Goal: Task Accomplishment & Management: Use online tool/utility

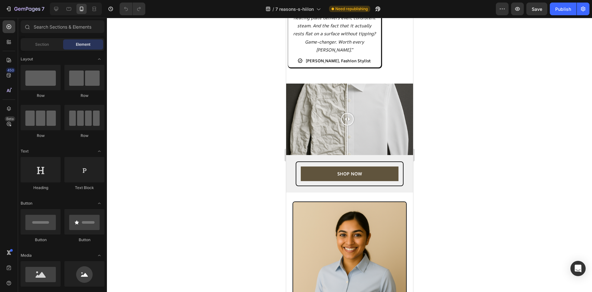
scroll to position [1142, 0]
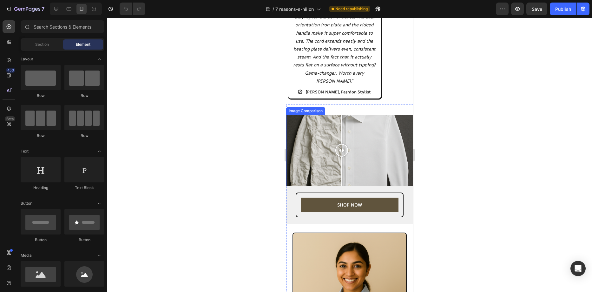
drag, startPoint x: 353, startPoint y: 154, endPoint x: 340, endPoint y: 139, distance: 20.3
click at [341, 139] on div at bounding box center [341, 150] width 13 height 71
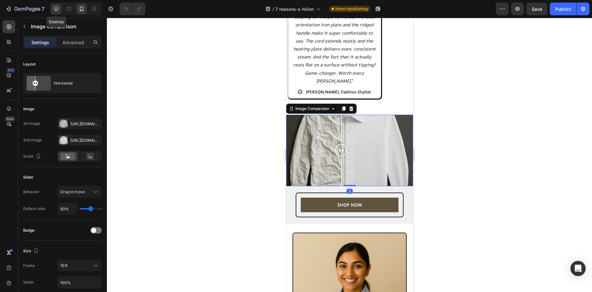
click at [58, 10] on icon at bounding box center [56, 9] width 4 height 4
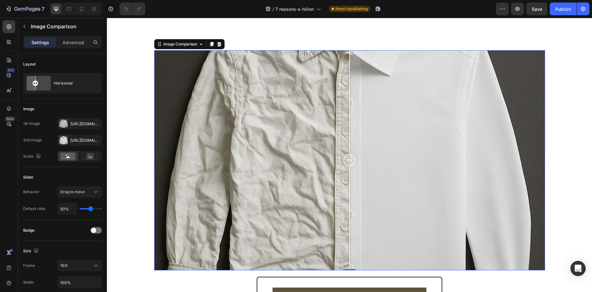
scroll to position [854, 0]
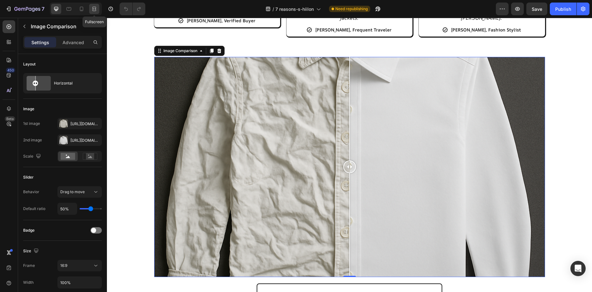
click at [91, 7] on div at bounding box center [94, 9] width 10 height 10
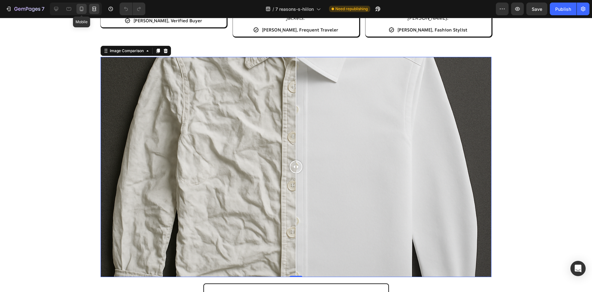
click at [82, 12] on icon at bounding box center [81, 9] width 6 height 6
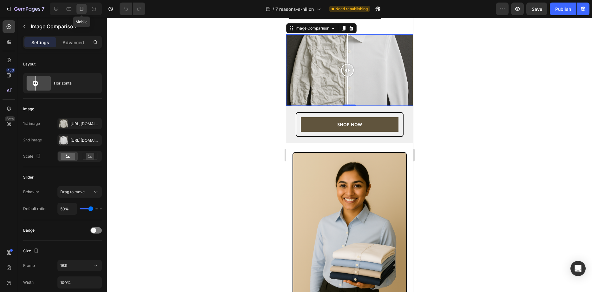
scroll to position [1049, 0]
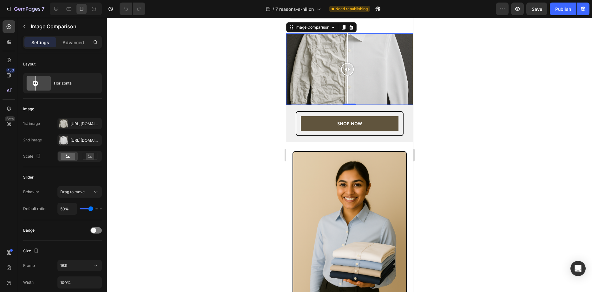
click at [477, 123] on div at bounding box center [349, 155] width 485 height 274
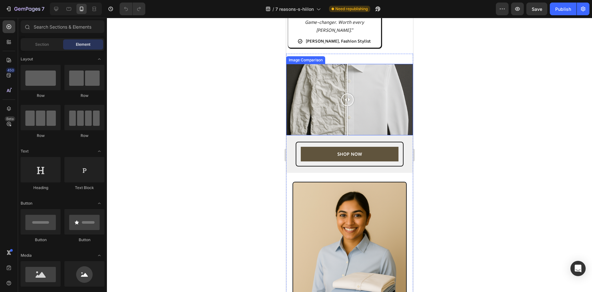
scroll to position [986, 0]
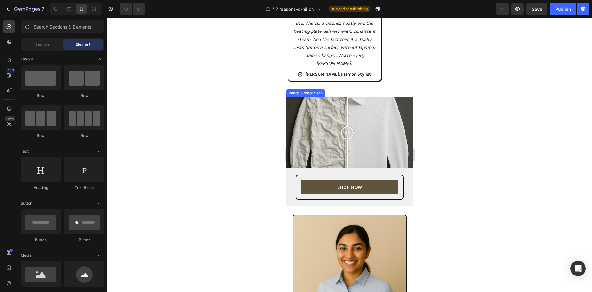
click at [385, 130] on div at bounding box center [349, 132] width 127 height 71
drag, startPoint x: 387, startPoint y: 138, endPoint x: 342, endPoint y: 137, distance: 45.7
click at [342, 137] on div at bounding box center [342, 132] width 13 height 13
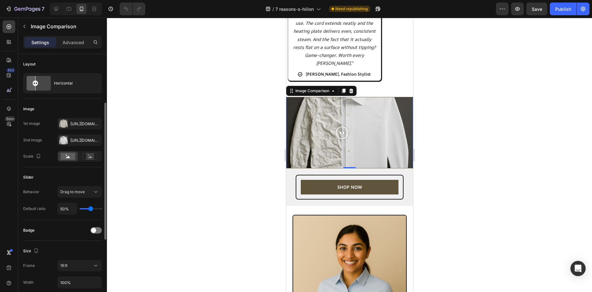
scroll to position [32, 0]
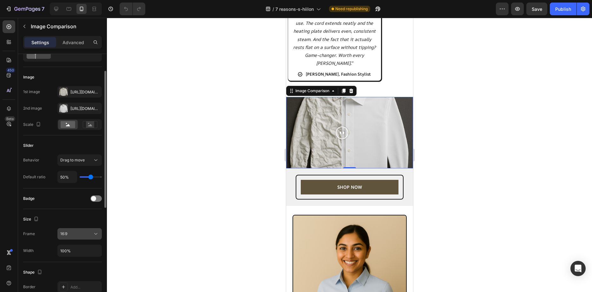
click at [95, 236] on icon at bounding box center [96, 233] width 6 height 6
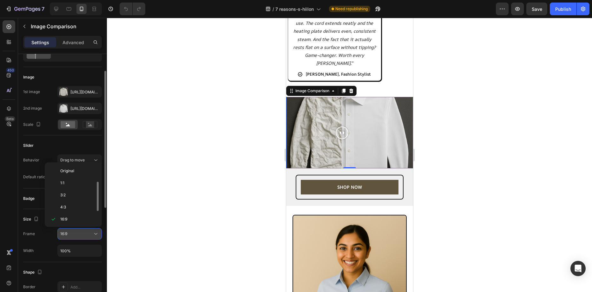
scroll to position [11, 0]
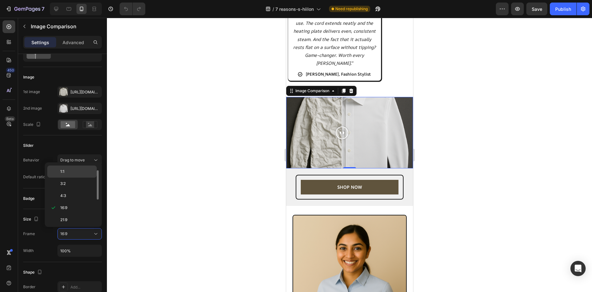
click at [75, 173] on p "1:1" at bounding box center [77, 171] width 34 height 6
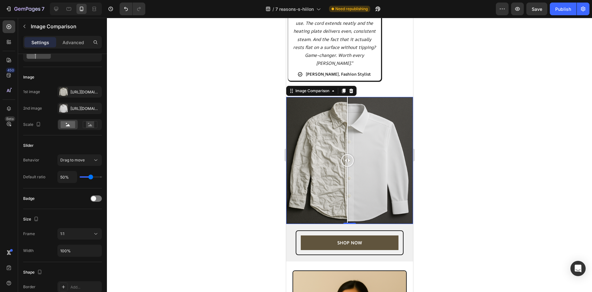
click at [544, 101] on div at bounding box center [349, 155] width 485 height 274
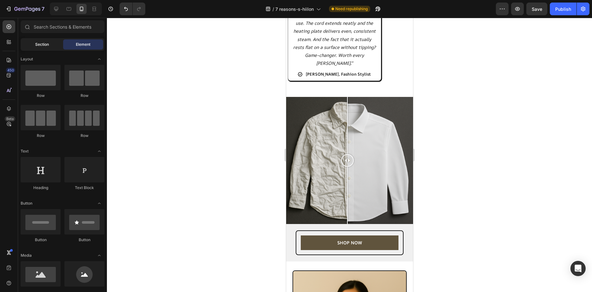
click at [37, 47] on span "Section" at bounding box center [42, 45] width 14 height 6
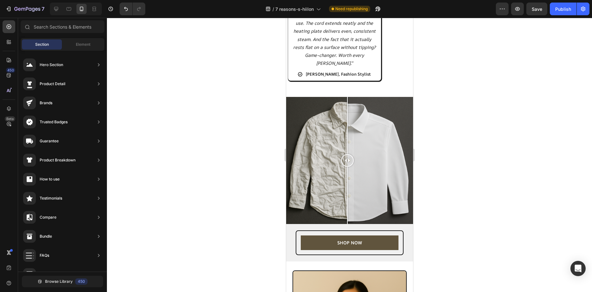
click at [253, 92] on div at bounding box center [349, 155] width 485 height 274
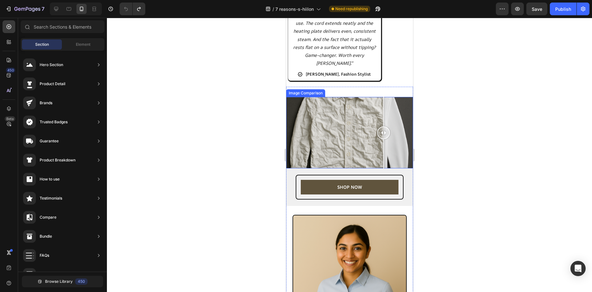
click at [383, 158] on div at bounding box center [349, 132] width 127 height 71
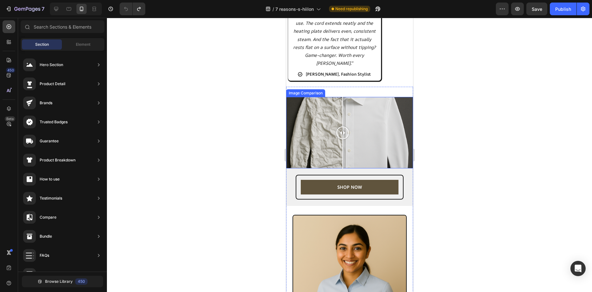
drag, startPoint x: 354, startPoint y: 137, endPoint x: 342, endPoint y: 136, distance: 11.8
click at [342, 136] on div at bounding box center [342, 132] width 13 height 13
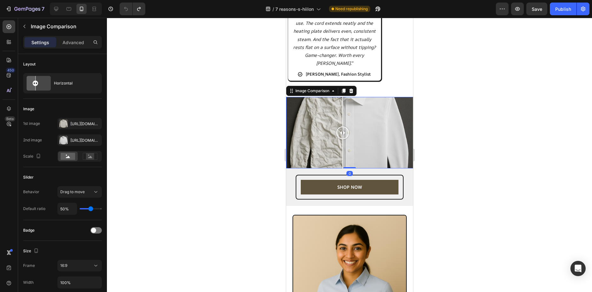
click at [488, 150] on div at bounding box center [349, 155] width 485 height 274
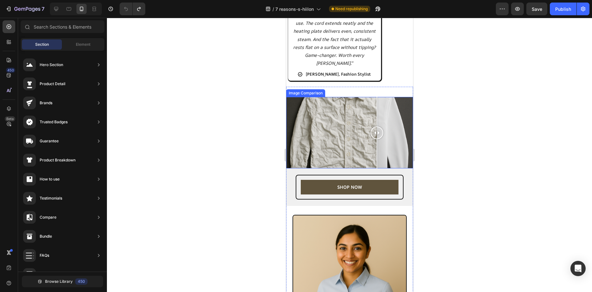
click at [377, 141] on div at bounding box center [349, 132] width 127 height 71
click at [8, 63] on icon at bounding box center [9, 60] width 6 height 6
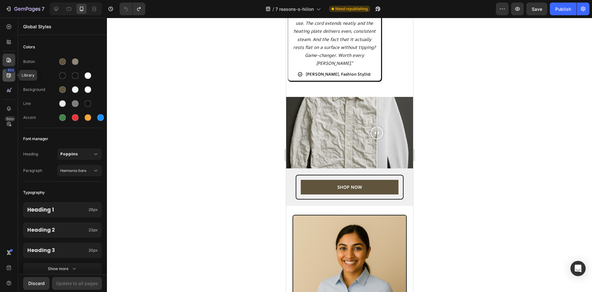
click at [9, 72] on div "450" at bounding box center [10, 70] width 9 height 5
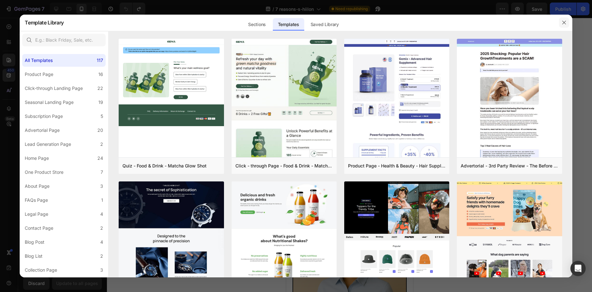
click at [559, 22] on button "button" at bounding box center [564, 22] width 10 height 10
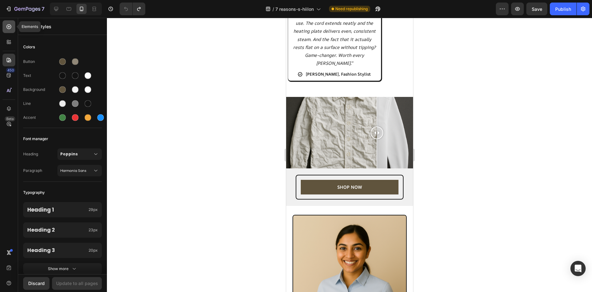
click at [7, 27] on icon at bounding box center [9, 26] width 5 height 5
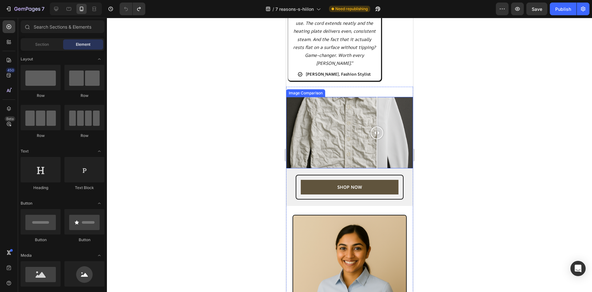
click at [364, 141] on div at bounding box center [349, 132] width 127 height 71
click at [323, 127] on div at bounding box center [349, 132] width 127 height 71
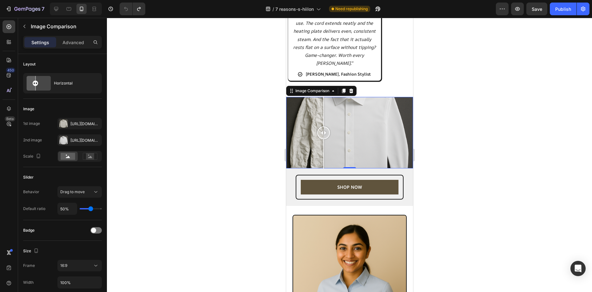
click at [323, 126] on div at bounding box center [323, 112] width 1 height 30
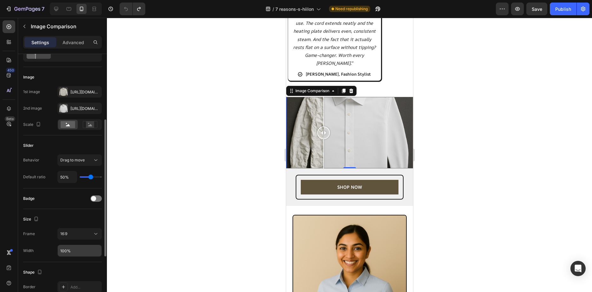
scroll to position [63, 0]
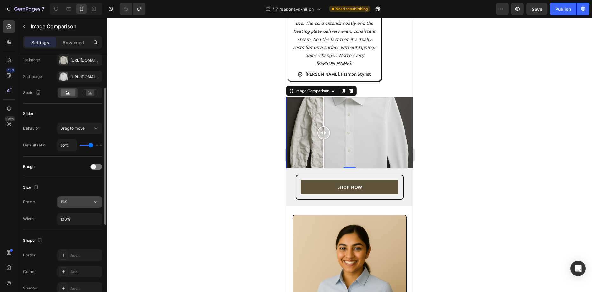
click at [74, 203] on div "16:9" at bounding box center [76, 202] width 32 height 6
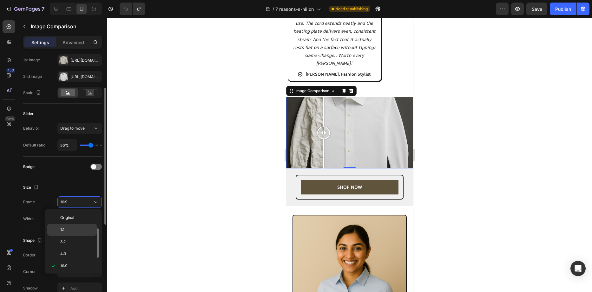
scroll to position [11, 0]
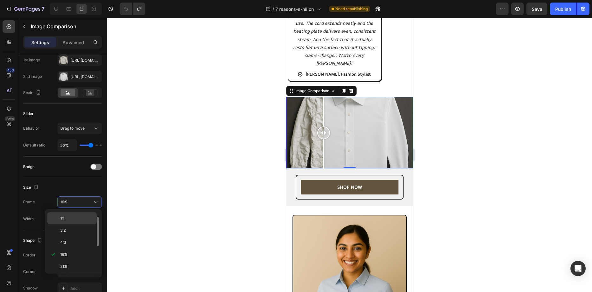
click at [68, 220] on p "1:1" at bounding box center [77, 218] width 34 height 6
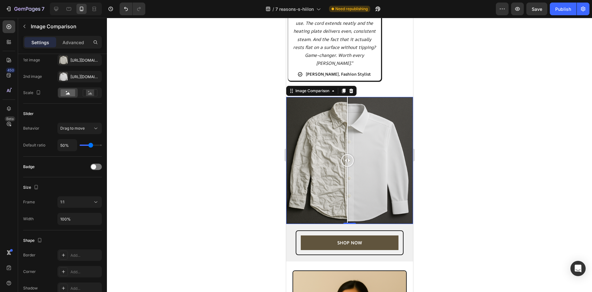
click at [477, 185] on div at bounding box center [349, 155] width 485 height 274
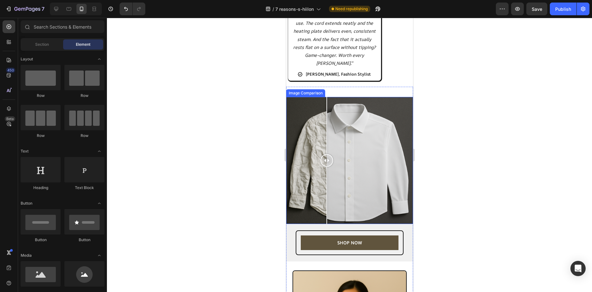
drag, startPoint x: 356, startPoint y: 165, endPoint x: 326, endPoint y: 161, distance: 29.7
click at [326, 161] on div at bounding box center [326, 160] width 13 height 13
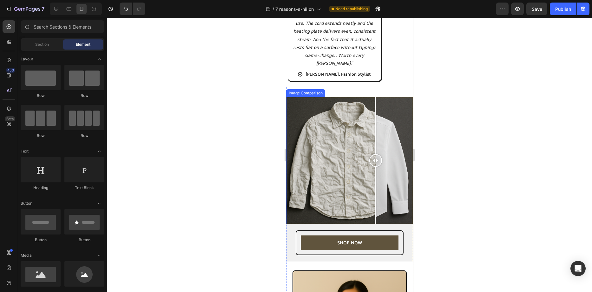
click at [375, 154] on div at bounding box center [349, 160] width 127 height 127
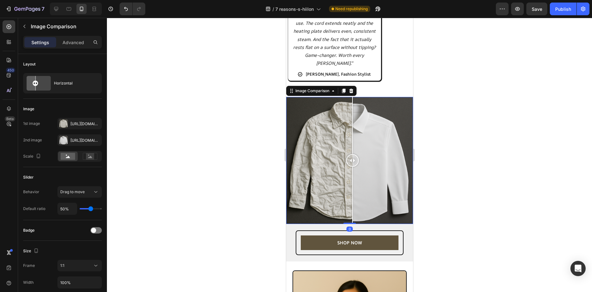
drag, startPoint x: 372, startPoint y: 160, endPoint x: 350, endPoint y: 161, distance: 21.9
click at [350, 161] on div at bounding box center [352, 160] width 13 height 13
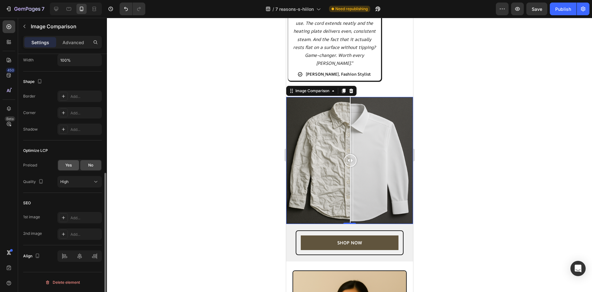
scroll to position [222, 0]
click at [80, 256] on div at bounding box center [79, 255] width 44 height 11
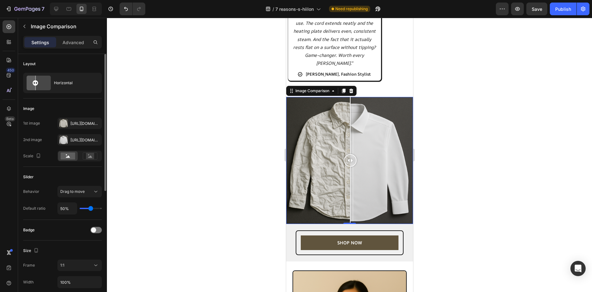
scroll to position [0, 0]
click at [95, 229] on span at bounding box center [93, 229] width 5 height 5
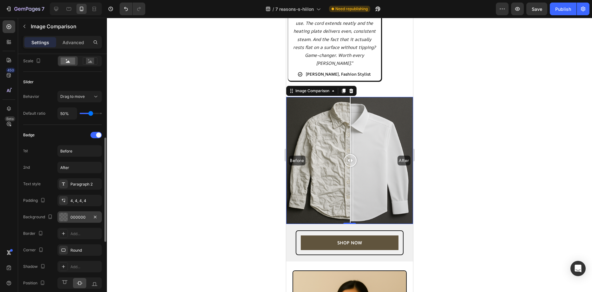
scroll to position [127, 0]
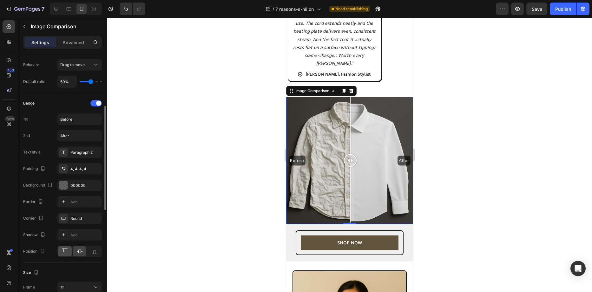
click at [62, 252] on icon at bounding box center [65, 251] width 6 height 6
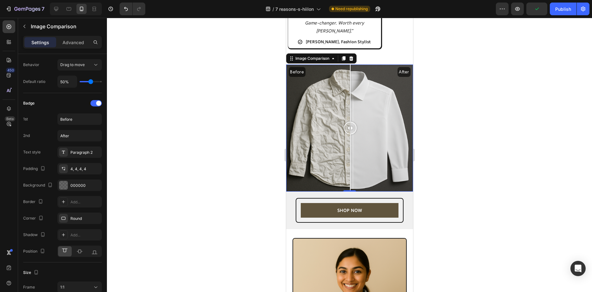
scroll to position [1049, 0]
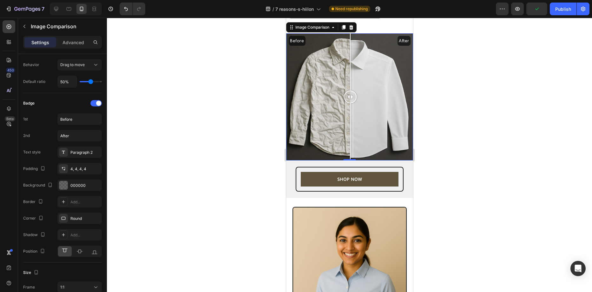
drag, startPoint x: 522, startPoint y: 217, endPoint x: 464, endPoint y: 194, distance: 62.4
click at [520, 217] on div at bounding box center [349, 155] width 485 height 274
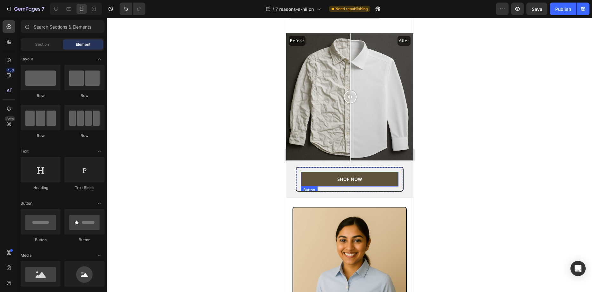
click at [380, 179] on link "SHOP NOW" at bounding box center [349, 179] width 98 height 15
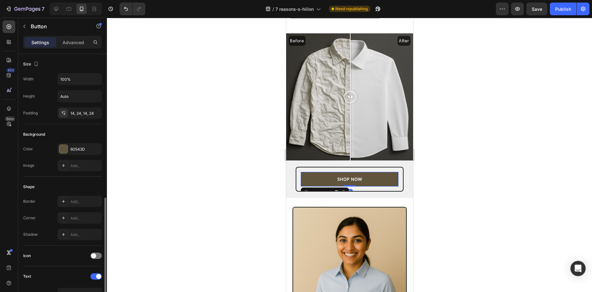
scroll to position [95, 0]
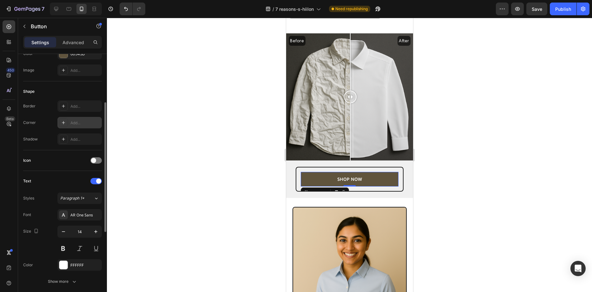
click at [72, 121] on div "Add..." at bounding box center [85, 123] width 30 height 6
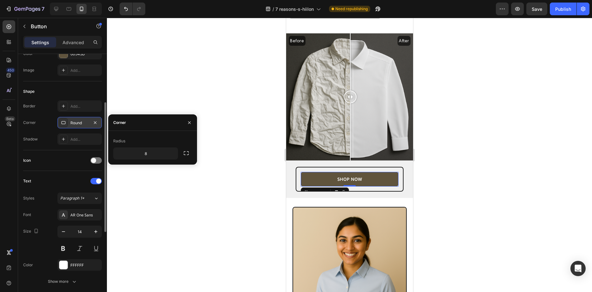
drag, startPoint x: 188, startPoint y: 154, endPoint x: 189, endPoint y: 160, distance: 6.7
click at [189, 160] on div "Radius 8" at bounding box center [152, 148] width 89 height 34
click at [163, 153] on input "8" at bounding box center [146, 153] width 64 height 11
click at [170, 154] on icon "button" at bounding box center [172, 153] width 6 height 6
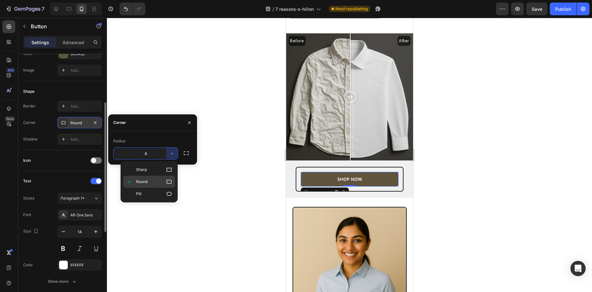
click at [162, 187] on div "Round" at bounding box center [149, 193] width 52 height 12
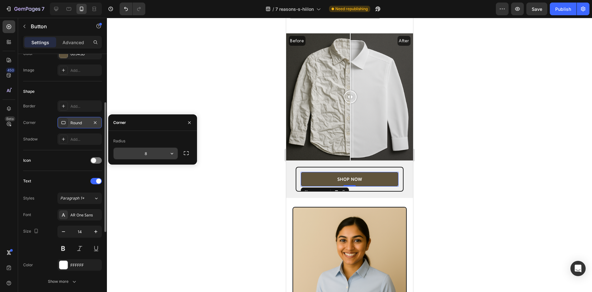
click at [160, 154] on input "8" at bounding box center [146, 153] width 64 height 11
type input "20"
click at [251, 252] on div at bounding box center [349, 155] width 485 height 274
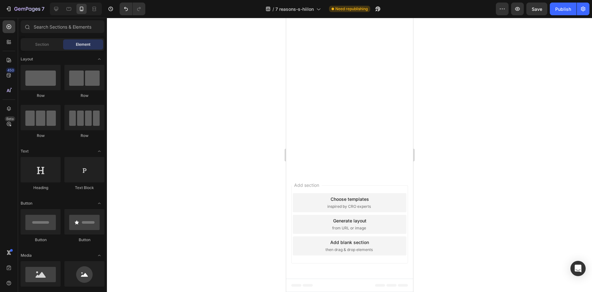
scroll to position [1938, 0]
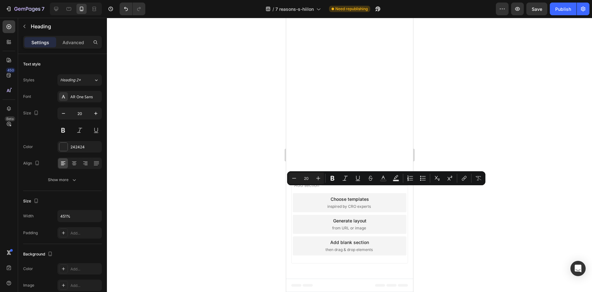
drag, startPoint x: 350, startPoint y: 192, endPoint x: 348, endPoint y: 198, distance: 6.0
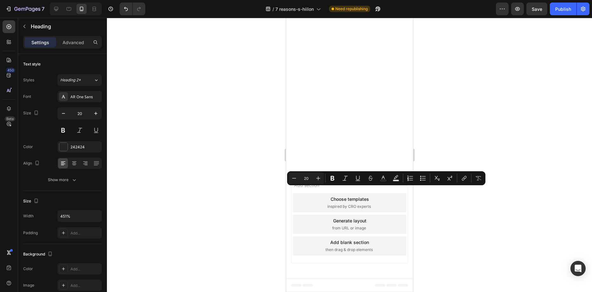
drag, startPoint x: 345, startPoint y: 192, endPoint x: 331, endPoint y: 193, distance: 14.0
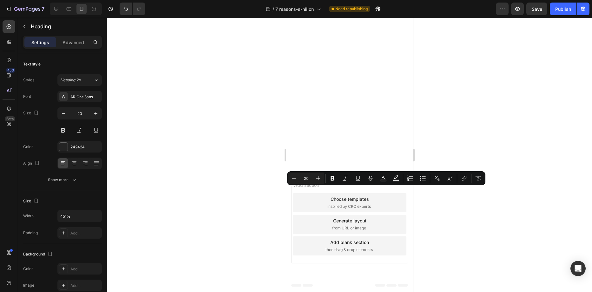
drag, startPoint x: 333, startPoint y: 191, endPoint x: 347, endPoint y: 192, distance: 14.3
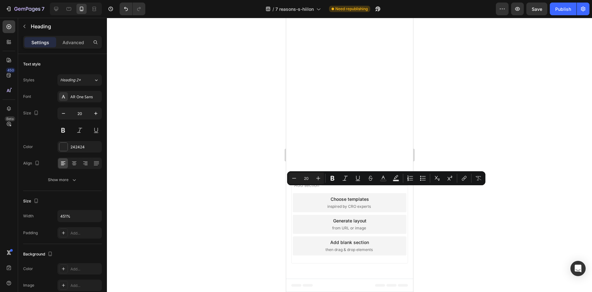
drag, startPoint x: 350, startPoint y: 193, endPoint x: 329, endPoint y: 193, distance: 20.6
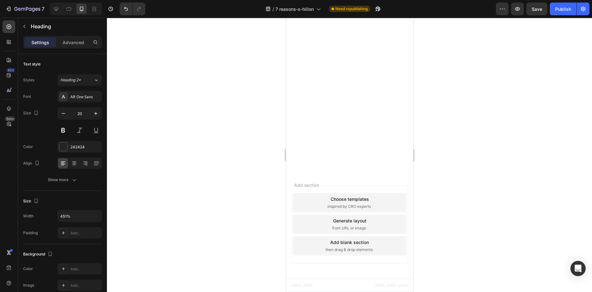
click at [463, 239] on div at bounding box center [349, 155] width 485 height 274
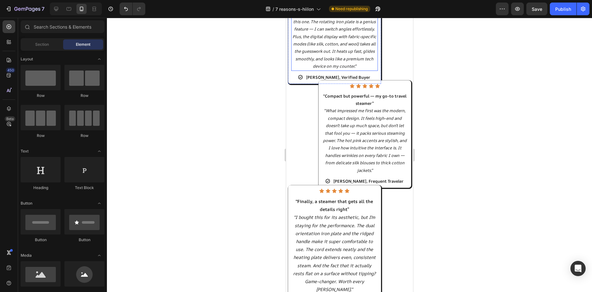
scroll to position [823, 0]
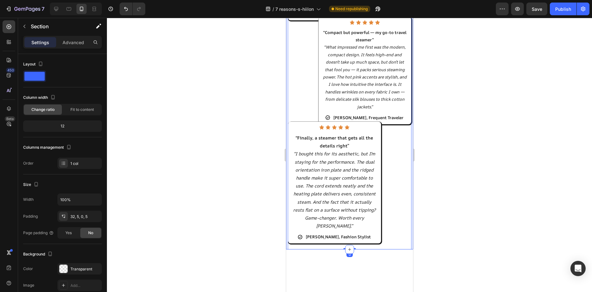
click at [381, 85] on div "Icon Icon Icon Icon Icon Icon List “A sleek design with real power behind it” “…" at bounding box center [349, 79] width 127 height 339
click at [505, 9] on icon "button" at bounding box center [502, 9] width 6 height 6
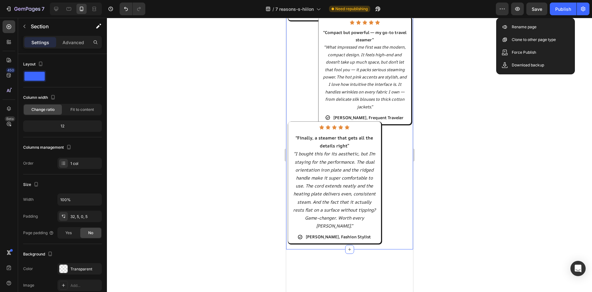
drag, startPoint x: 223, startPoint y: 131, endPoint x: 45, endPoint y: 64, distance: 190.6
click at [223, 131] on div at bounding box center [349, 155] width 485 height 274
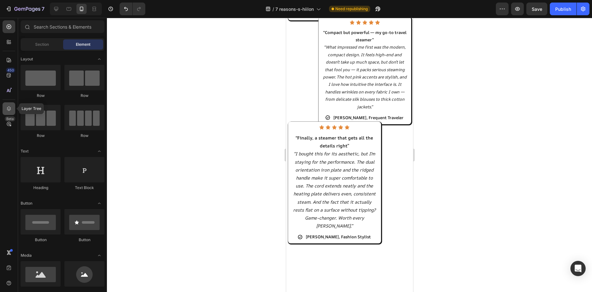
click at [10, 111] on icon at bounding box center [9, 108] width 6 height 6
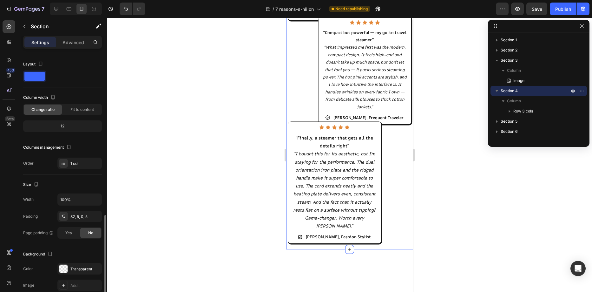
scroll to position [95, 0]
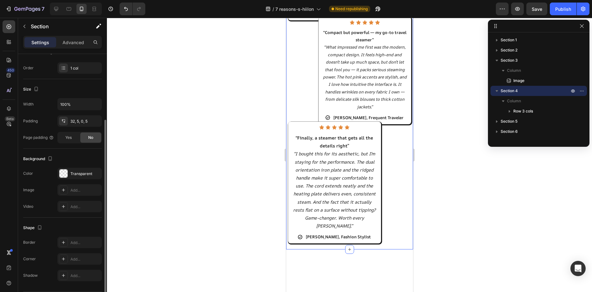
click at [382, 89] on div "Icon Icon Icon Icon Icon Icon List “A sleek design with real power behind it” “…" at bounding box center [349, 79] width 127 height 339
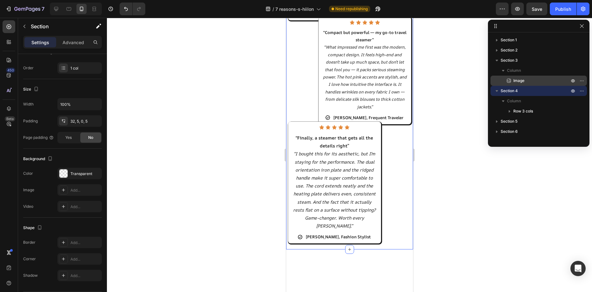
drag, startPoint x: 517, startPoint y: 93, endPoint x: 506, endPoint y: 84, distance: 14.5
click at [520, 139] on div "Section 1 Section 2 Section 3 Column Image Section 4 Column Row 3 cols Section …" at bounding box center [539, 87] width 102 height 105
click at [501, 90] on span "Section 4" at bounding box center [509, 91] width 17 height 6
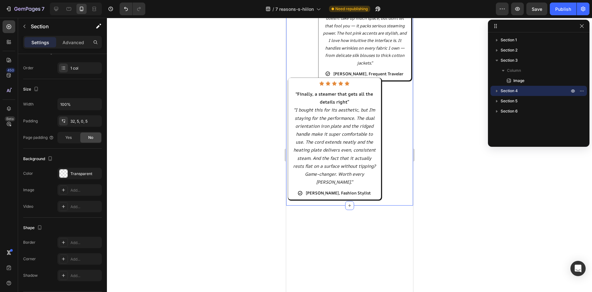
click at [497, 91] on icon "button" at bounding box center [497, 91] width 2 height 3
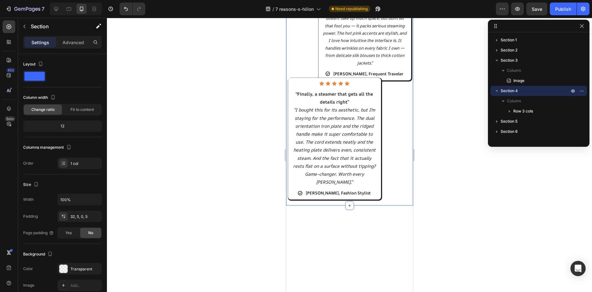
click at [381, 47] on div "Icon Icon Icon Icon Icon Icon List “A sleek design with real power behind it” “…" at bounding box center [349, 35] width 127 height 339
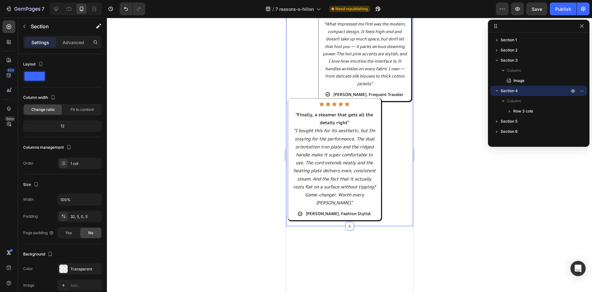
scroll to position [836, 0]
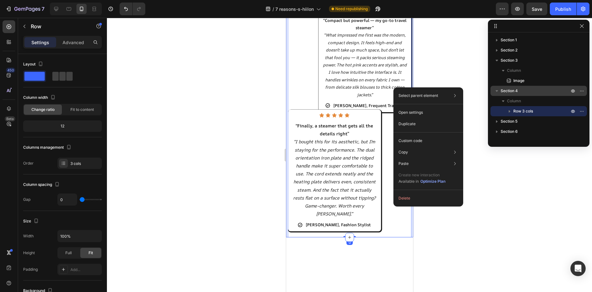
click at [391, 75] on div "Icon Icon Icon Icon Icon Icon List “A sleek design with real power behind it” “…" at bounding box center [349, 67] width 127 height 339
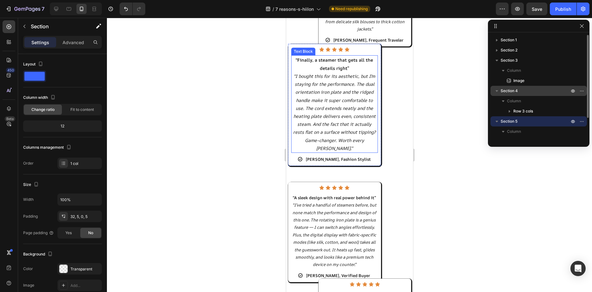
scroll to position [1150, 0]
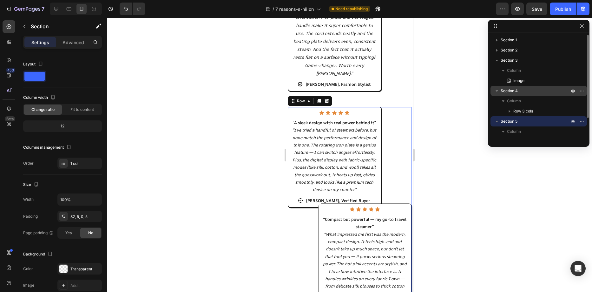
click at [402, 185] on div "Icon Icon Icon Icon Icon Icon List “A sleek design with real power behind it” “…" at bounding box center [349, 157] width 124 height 100
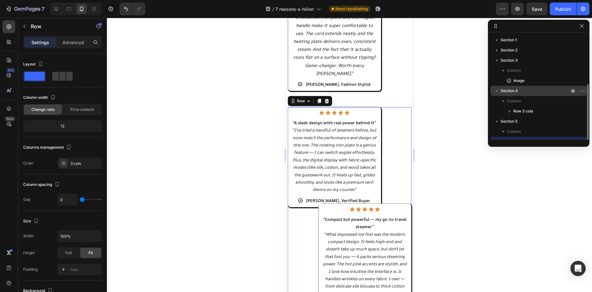
scroll to position [27, 0]
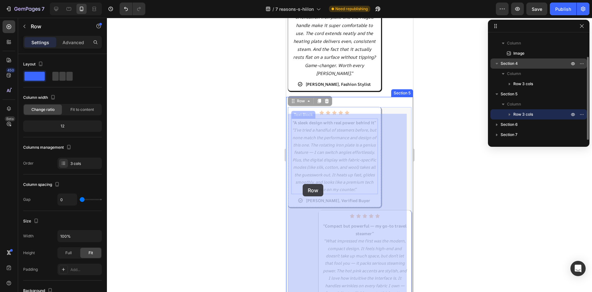
drag, startPoint x: 294, startPoint y: 109, endPoint x: 367, endPoint y: 152, distance: 84.6
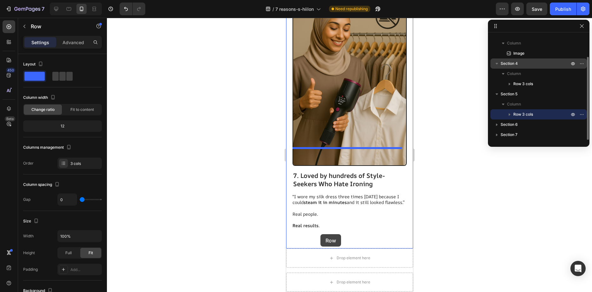
scroll to position [2640, 0]
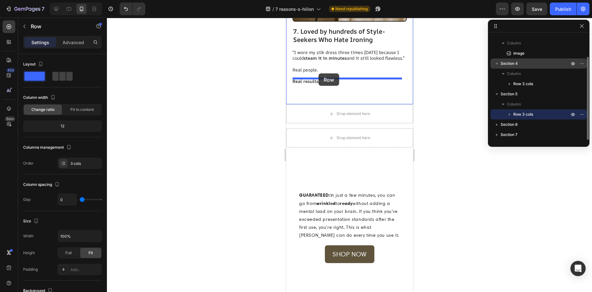
drag, startPoint x: 292, startPoint y: 110, endPoint x: 318, endPoint y: 73, distance: 45.5
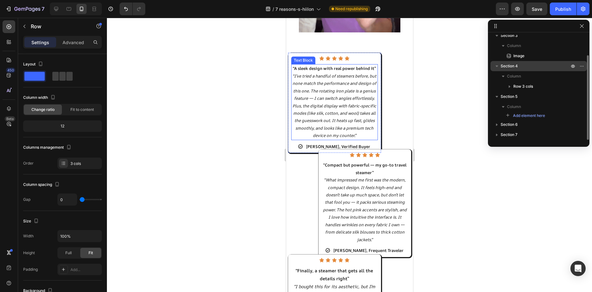
scroll to position [420, 0]
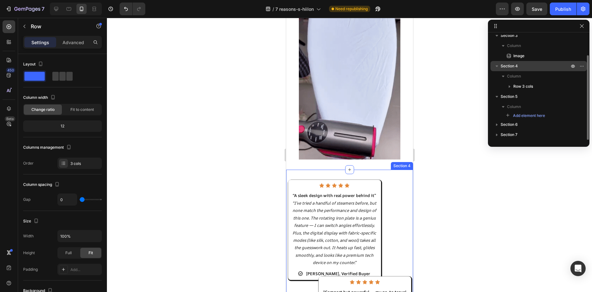
click at [391, 162] on div "Section 4" at bounding box center [401, 166] width 22 height 8
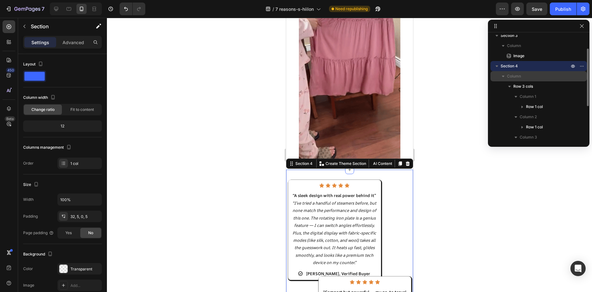
click at [510, 77] on span "Column" at bounding box center [514, 76] width 14 height 6
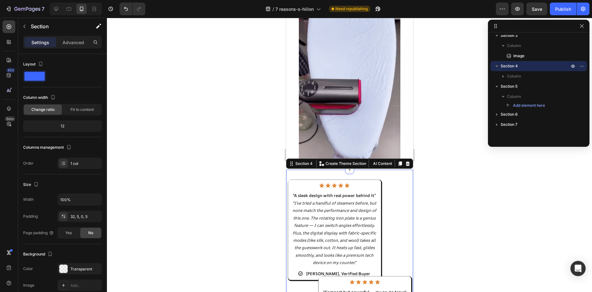
click at [459, 182] on div at bounding box center [349, 155] width 485 height 274
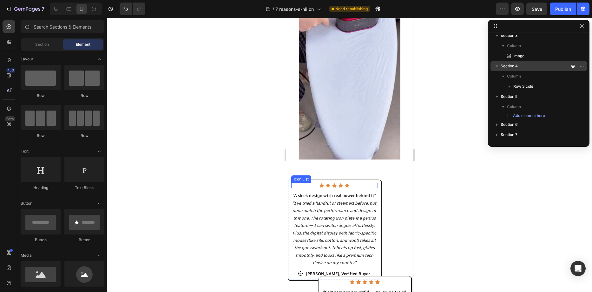
click at [295, 176] on div "Icon List" at bounding box center [300, 179] width 17 height 6
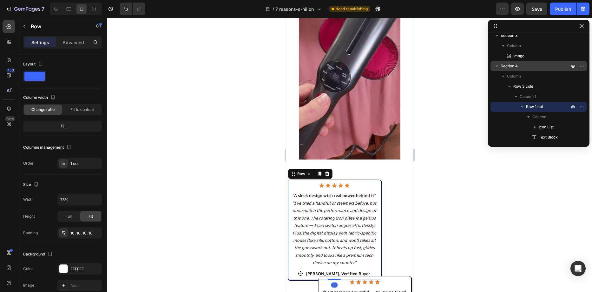
click at [289, 180] on div "Icon Icon Icon Icon Icon Icon List “A sleek design with real power behind it” “…" at bounding box center [334, 230] width 93 height 100
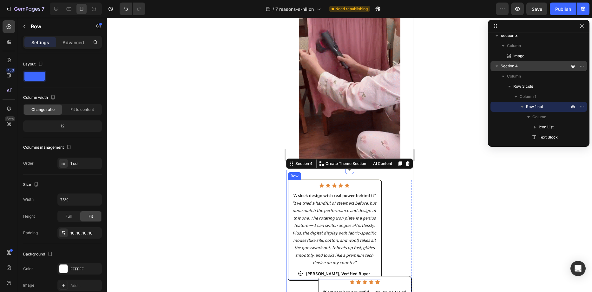
click at [289, 180] on div "Icon Icon Icon Icon Icon Icon List “A sleek design with real power behind it” “…" at bounding box center [334, 230] width 93 height 100
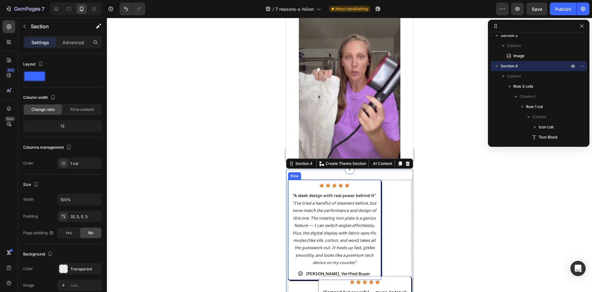
click at [295, 180] on div "Icon Icon Icon Icon Icon Icon List “A sleek design with real power behind it” “…" at bounding box center [334, 230] width 93 height 100
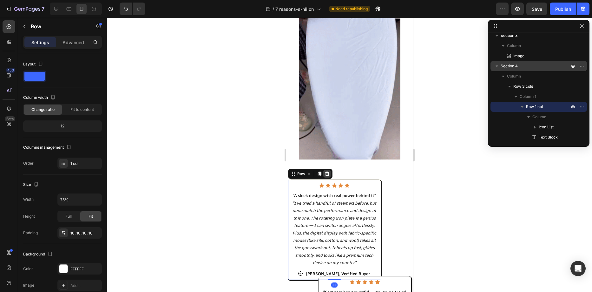
click at [329, 171] on icon at bounding box center [326, 173] width 5 height 5
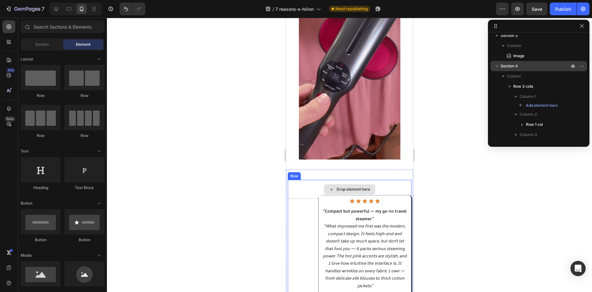
click at [299, 180] on div "Drop element here" at bounding box center [349, 189] width 124 height 19
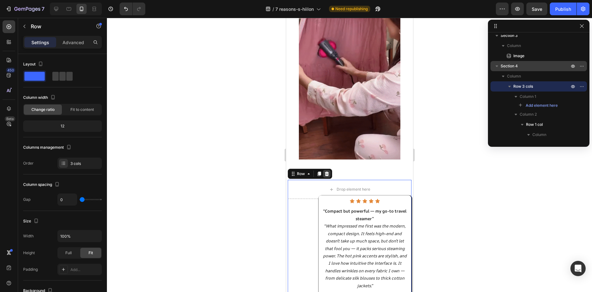
click at [325, 171] on icon at bounding box center [327, 173] width 4 height 4
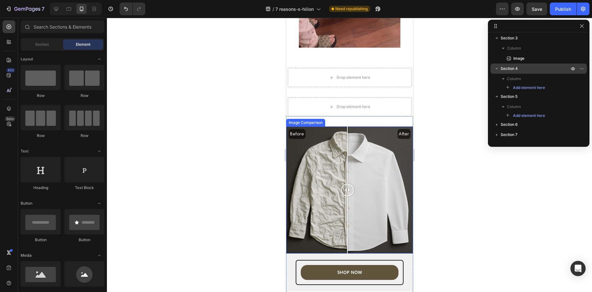
scroll to position [515, 0]
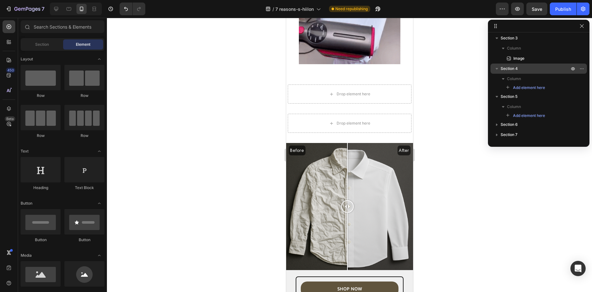
click at [464, 185] on div at bounding box center [349, 155] width 485 height 274
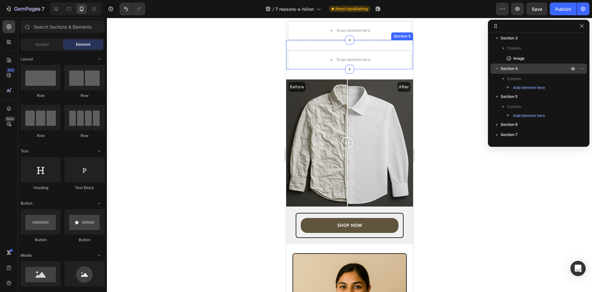
scroll to position [776, 0]
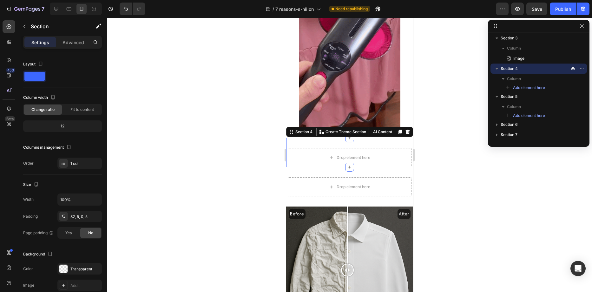
click at [366, 138] on div "Drop element here Section 4 You can create reusable sections Create Theme Secti…" at bounding box center [349, 152] width 127 height 29
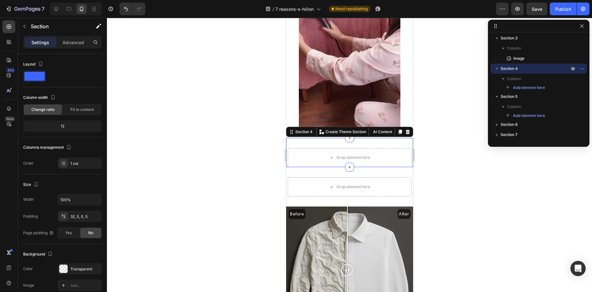
click at [405, 129] on icon at bounding box center [407, 131] width 5 height 5
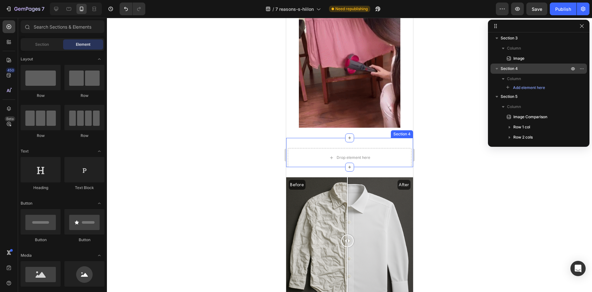
click at [372, 138] on div "Drop element here Section 4" at bounding box center [349, 152] width 127 height 29
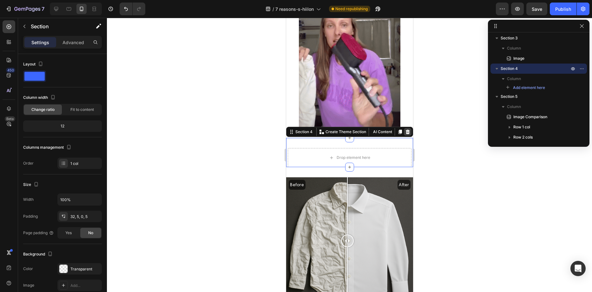
click at [405, 129] on icon at bounding box center [407, 131] width 4 height 4
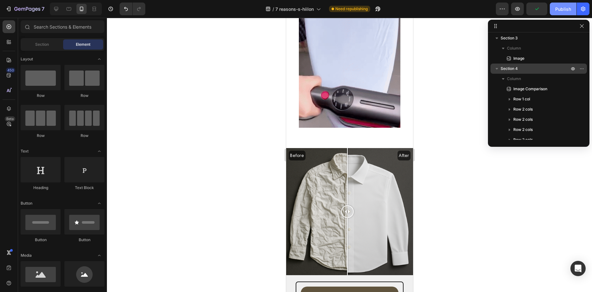
click at [565, 9] on div "Publish" at bounding box center [563, 9] width 16 height 7
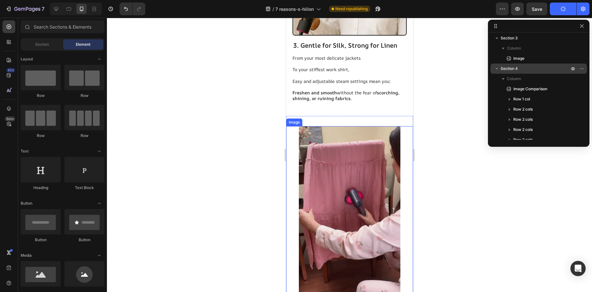
scroll to position [644, 0]
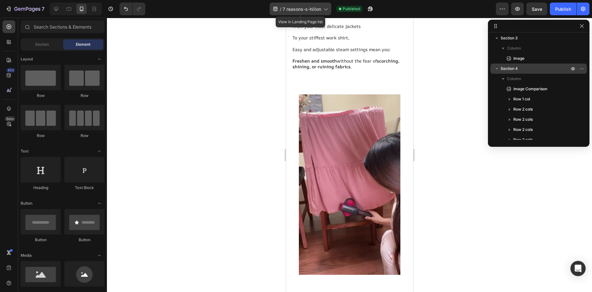
click at [326, 10] on icon at bounding box center [325, 10] width 3 height 2
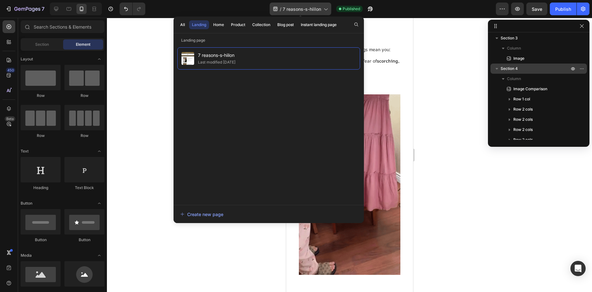
click at [326, 10] on icon at bounding box center [325, 10] width 3 height 2
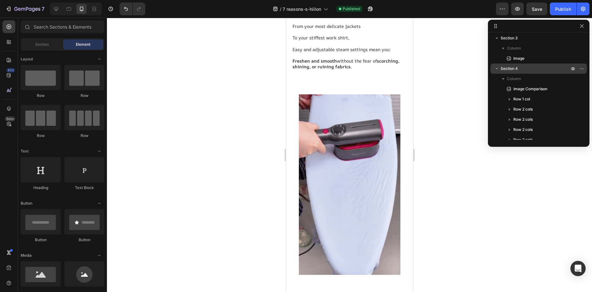
drag, startPoint x: 582, startPoint y: 25, endPoint x: 471, endPoint y: 65, distance: 117.5
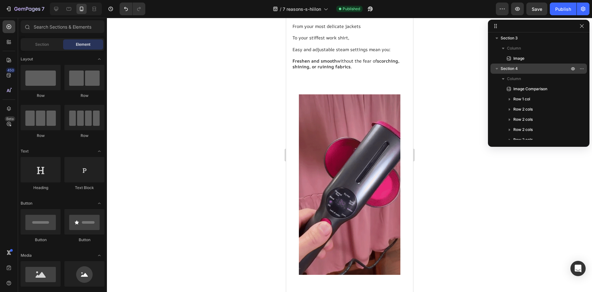
click at [581, 26] on icon "button" at bounding box center [581, 25] width 5 height 5
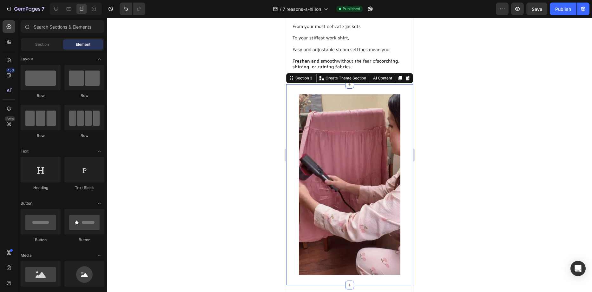
click at [332, 84] on div "Image Section 3 You can create reusable sections Create Theme Section AI Conten…" at bounding box center [349, 184] width 127 height 201
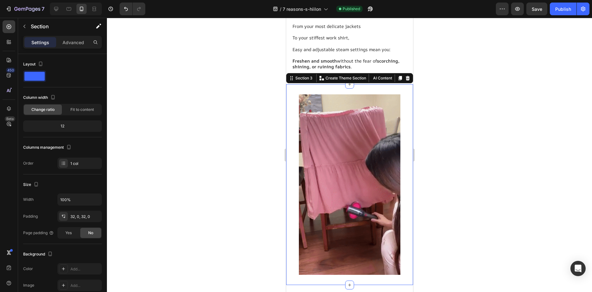
click at [273, 78] on div at bounding box center [349, 155] width 485 height 274
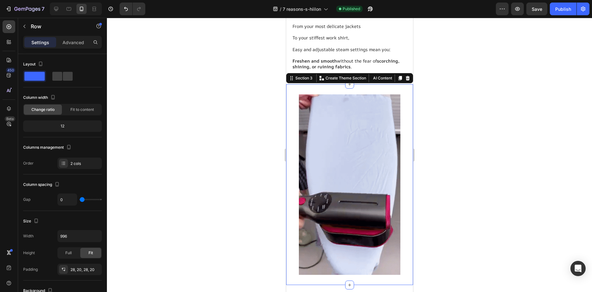
click at [327, 84] on div "Image Section 3 You can create reusable sections Create Theme Section AI Conten…" at bounding box center [349, 184] width 127 height 201
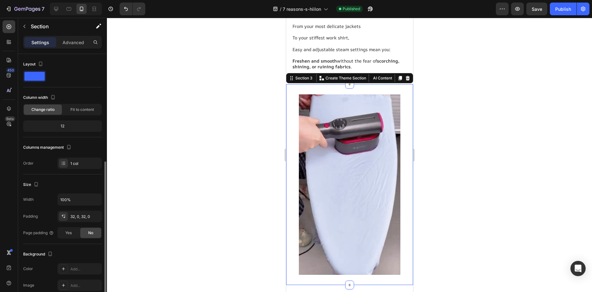
scroll to position [63, 0]
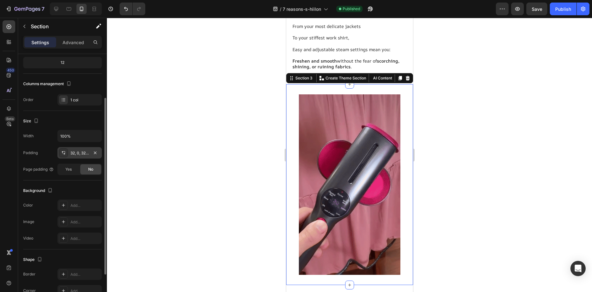
click at [85, 153] on div "32, 0, 32, 0" at bounding box center [79, 153] width 18 height 6
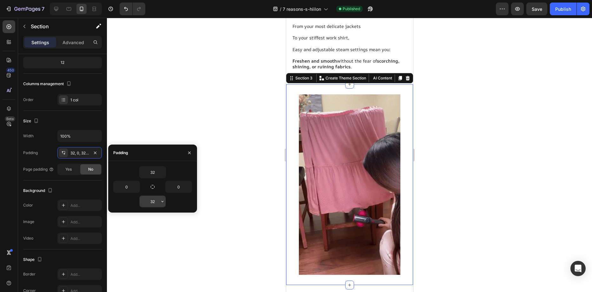
click at [155, 202] on input "32" at bounding box center [153, 200] width 26 height 11
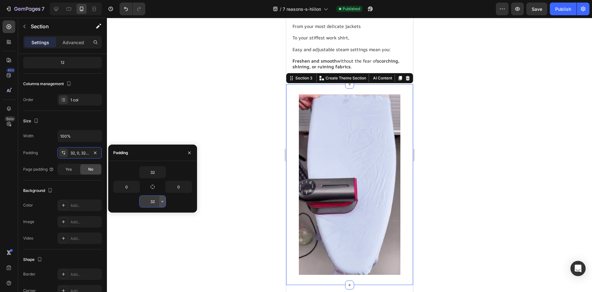
click at [161, 201] on icon "button" at bounding box center [162, 201] width 5 height 5
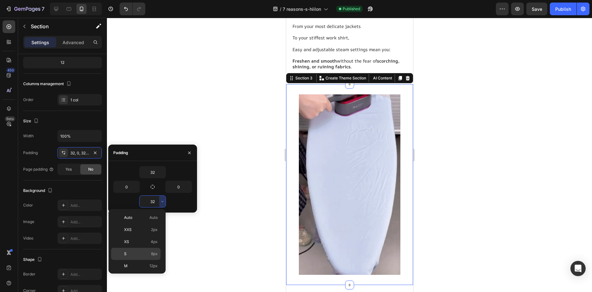
scroll to position [46, 0]
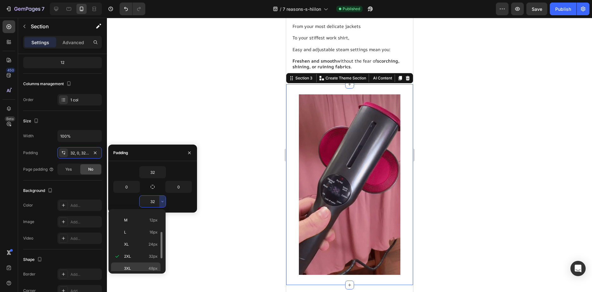
click at [144, 267] on p "3XL 48px" at bounding box center [141, 268] width 34 height 6
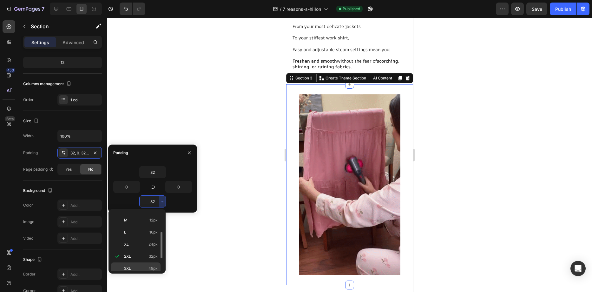
type input "48"
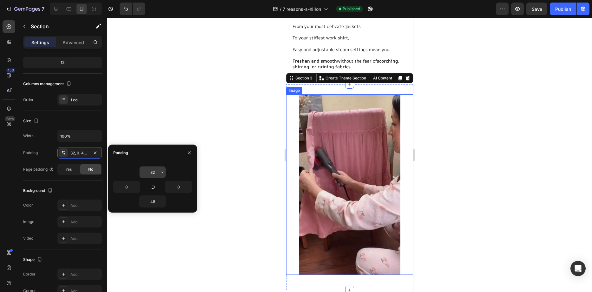
click at [162, 172] on icon "button" at bounding box center [162, 171] width 5 height 5
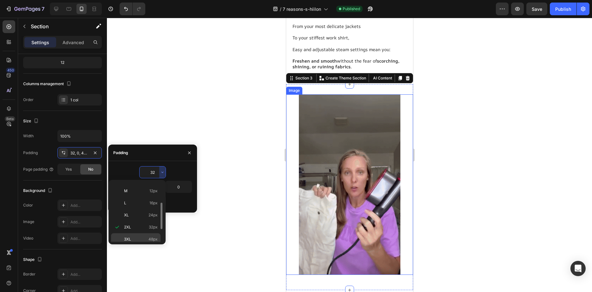
click at [143, 238] on p "3XL 48px" at bounding box center [141, 239] width 34 height 6
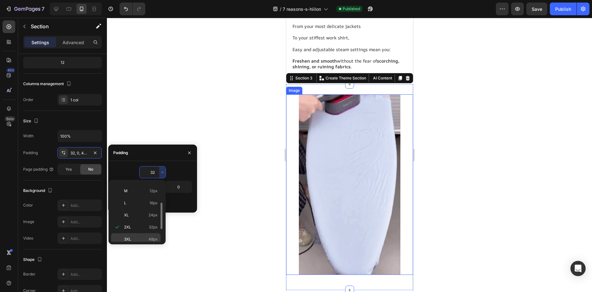
type input "48"
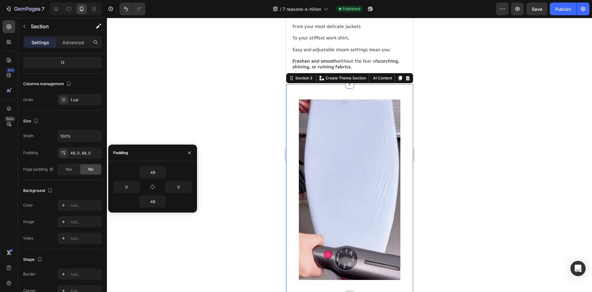
click at [454, 180] on div at bounding box center [349, 155] width 485 height 274
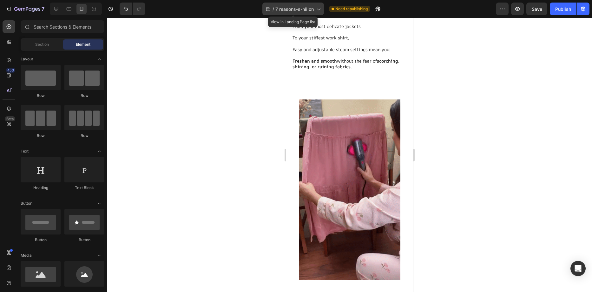
click at [323, 9] on div "/ 7 reasons-s-hiilon" at bounding box center [293, 9] width 62 height 13
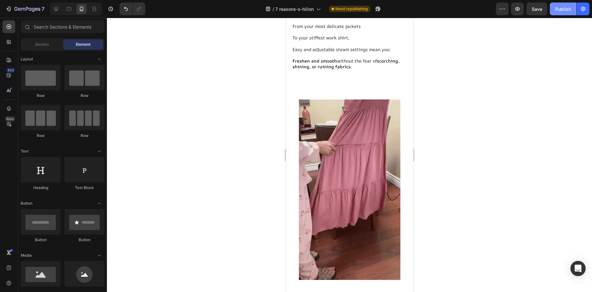
click at [556, 7] on div "Publish" at bounding box center [563, 9] width 16 height 7
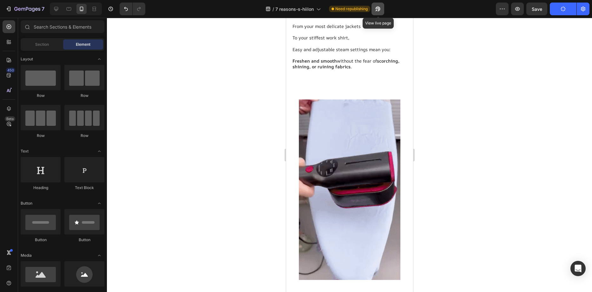
click at [377, 10] on icon "button" at bounding box center [376, 11] width 2 height 2
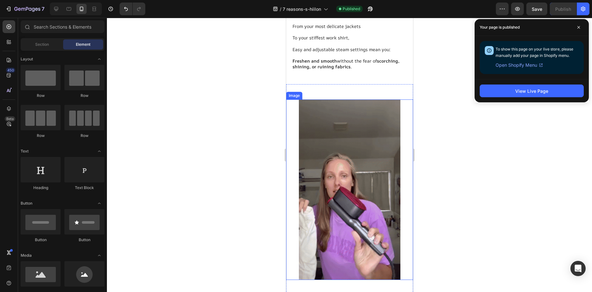
click at [354, 144] on img at bounding box center [349, 189] width 102 height 180
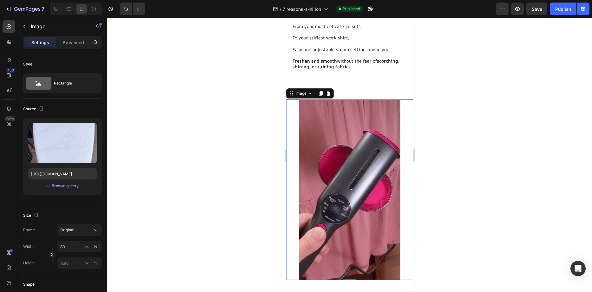
click at [369, 169] on img at bounding box center [349, 189] width 102 height 180
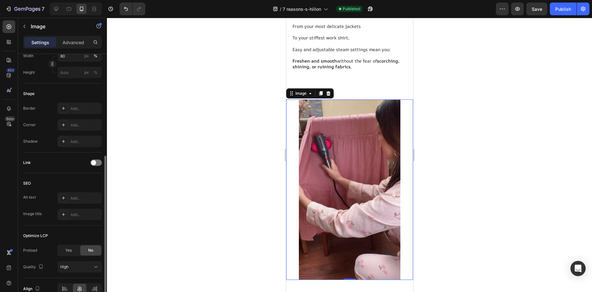
scroll to position [223, 0]
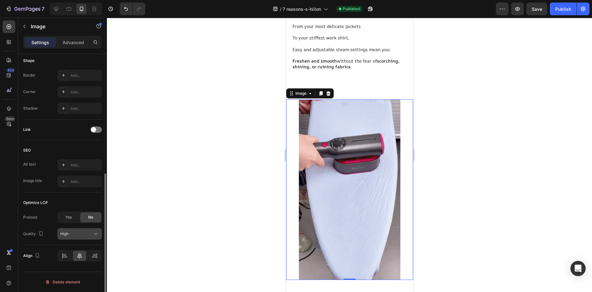
click at [77, 229] on button "High" at bounding box center [79, 233] width 44 height 11
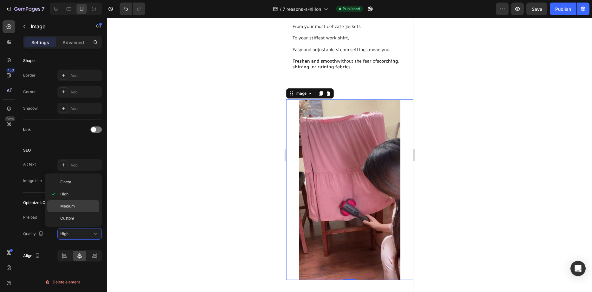
click at [70, 207] on span "Medium" at bounding box center [67, 206] width 15 height 6
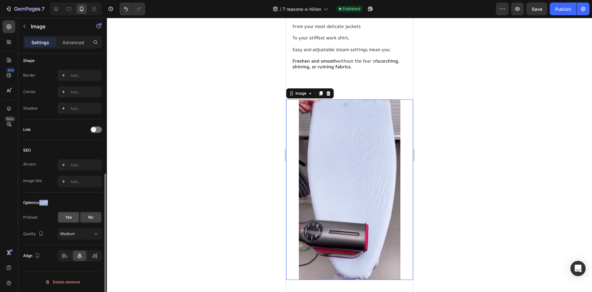
drag, startPoint x: 43, startPoint y: 203, endPoint x: 64, endPoint y: 215, distance: 24.8
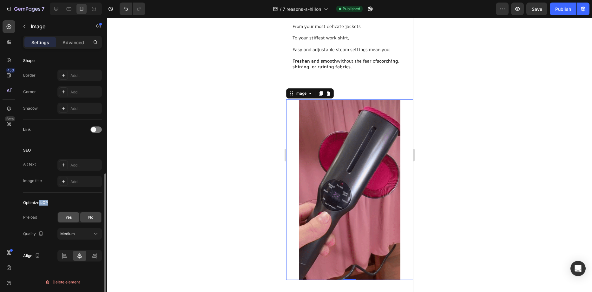
click at [48, 203] on div "Optimize LCP" at bounding box center [62, 202] width 79 height 10
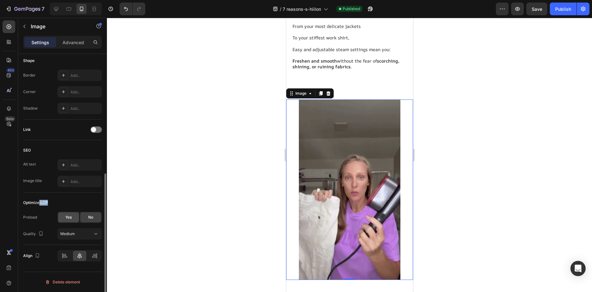
click at [72, 220] on div "Yes" at bounding box center [68, 217] width 21 height 10
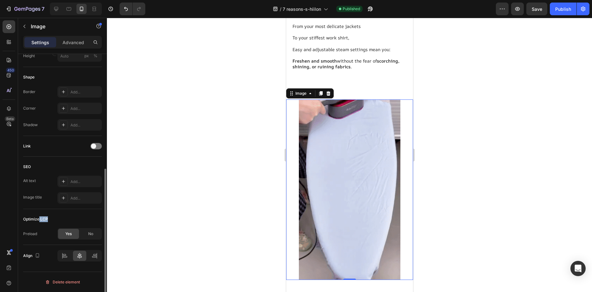
scroll to position [207, 0]
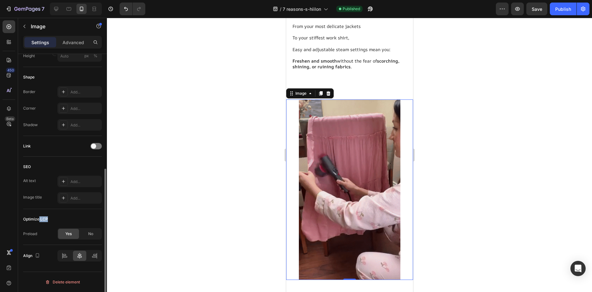
click at [67, 213] on div "Optimize LCP Preload Yes No" at bounding box center [62, 227] width 79 height 36
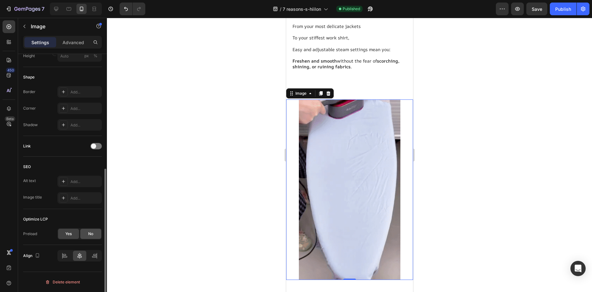
click at [89, 238] on div "No" at bounding box center [90, 233] width 21 height 10
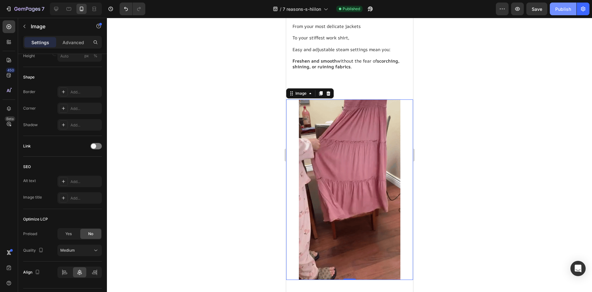
click at [563, 10] on div "Publish" at bounding box center [563, 9] width 16 height 7
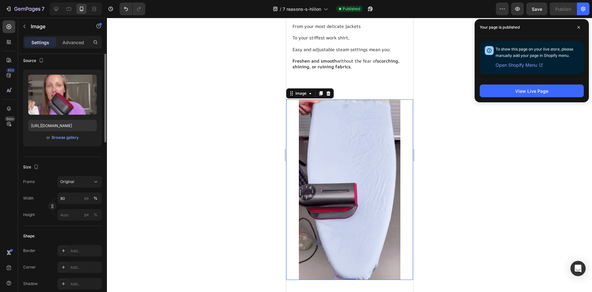
scroll to position [0, 0]
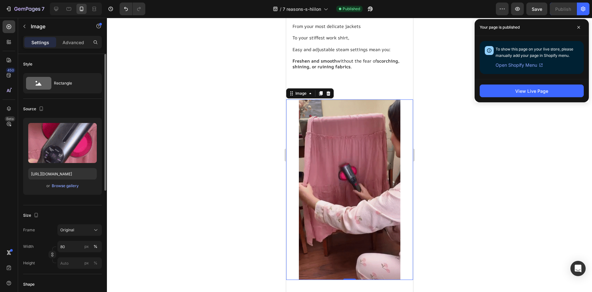
click at [225, 187] on div at bounding box center [349, 155] width 485 height 274
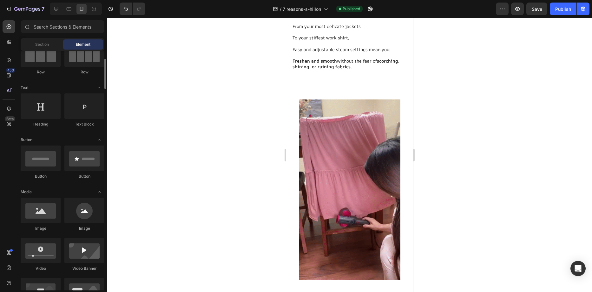
scroll to position [95, 0]
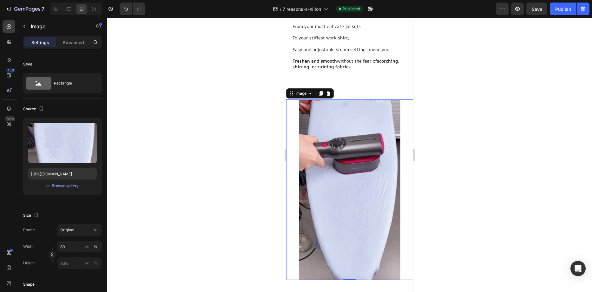
click at [318, 191] on img at bounding box center [349, 189] width 102 height 180
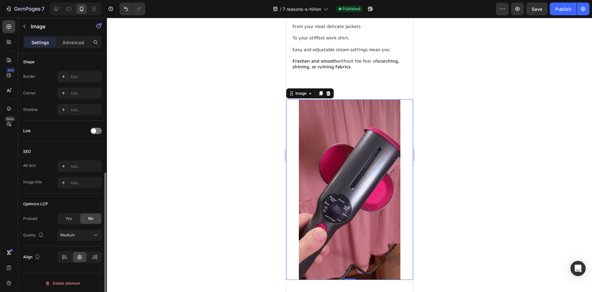
scroll to position [223, 0]
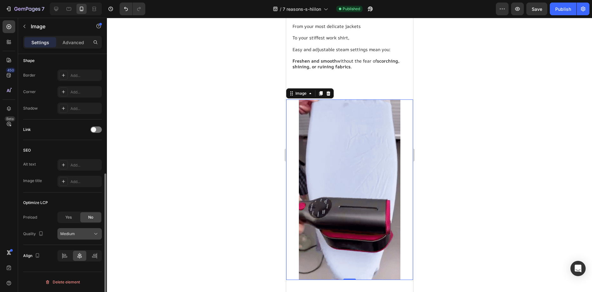
click at [82, 236] on div "Medium" at bounding box center [76, 234] width 32 height 6
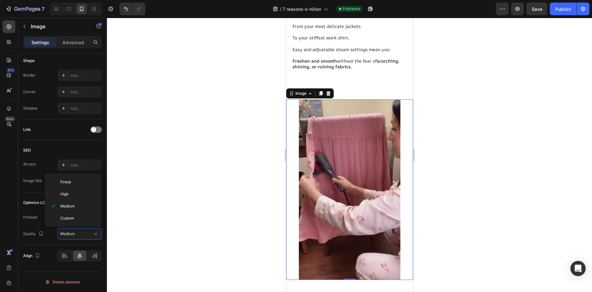
click at [162, 204] on div at bounding box center [349, 155] width 485 height 274
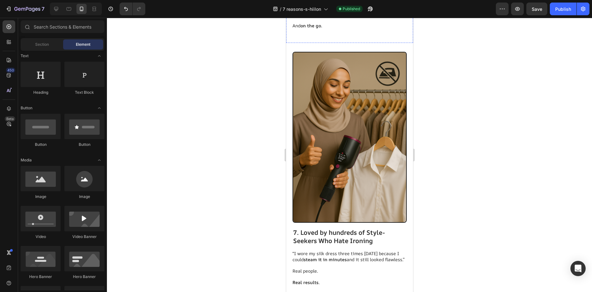
scroll to position [1754, 0]
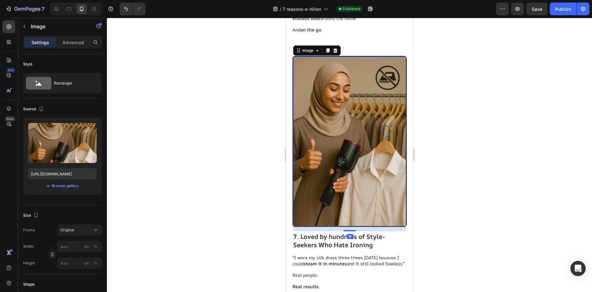
click at [369, 163] on img at bounding box center [349, 140] width 113 height 169
click at [463, 188] on div at bounding box center [349, 155] width 485 height 274
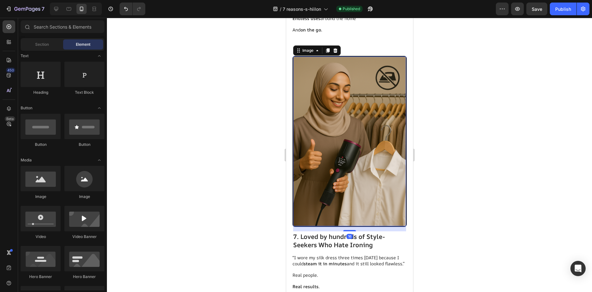
click at [380, 170] on img at bounding box center [349, 140] width 113 height 169
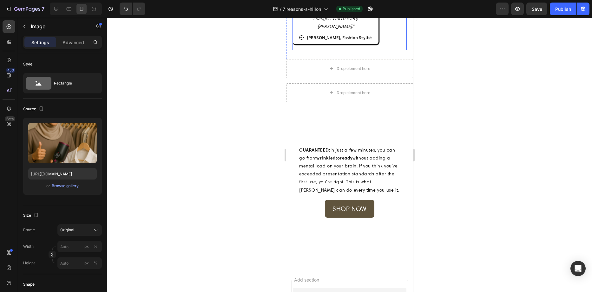
scroll to position [2325, 0]
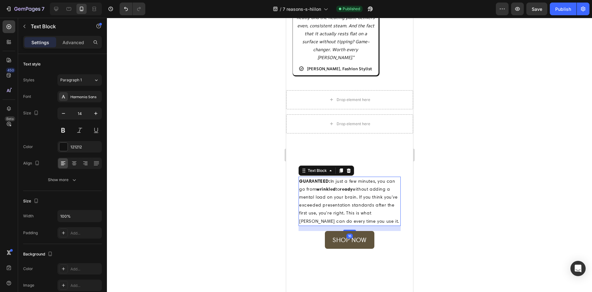
click at [335, 188] on strong "wrinkled" at bounding box center [325, 189] width 19 height 6
click at [306, 178] on strong "GUARANTEED:" at bounding box center [314, 181] width 31 height 6
click at [321, 178] on strong "GUARANTEED:" at bounding box center [314, 181] width 31 height 6
click at [330, 179] on strong "GUARANTEED:" at bounding box center [314, 181] width 31 height 6
click at [329, 179] on strong "GUARANTEED:" at bounding box center [314, 181] width 31 height 6
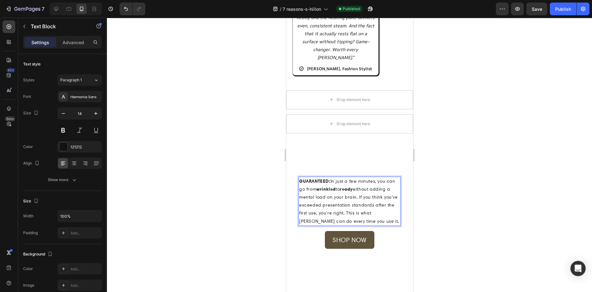
click at [332, 180] on p "GUARANTEED: In just a few minutes, you can go from wrinkled to ready without ad…" at bounding box center [349, 201] width 101 height 48
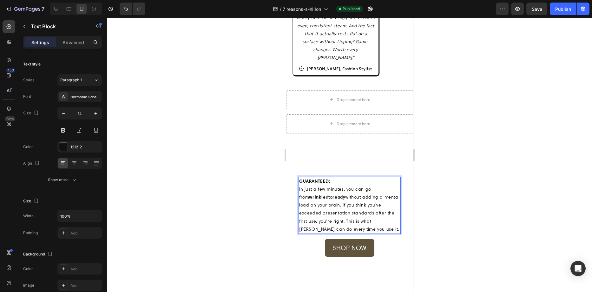
click at [334, 178] on p "GUARANTEED:" at bounding box center [349, 181] width 101 height 8
click at [355, 190] on p "In just a few minutes, you can go from wrinkled to ready without adding a menta…" at bounding box center [349, 209] width 101 height 48
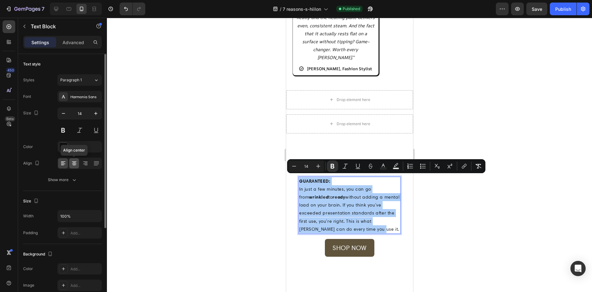
click at [76, 162] on icon at bounding box center [74, 163] width 6 height 6
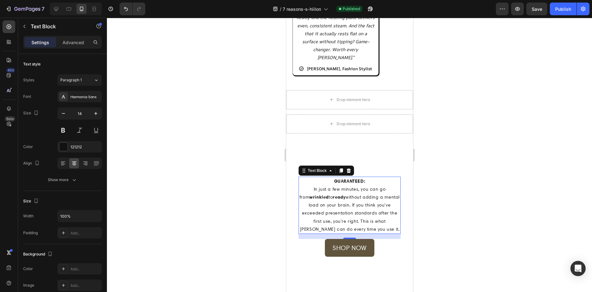
click at [359, 193] on p "In just a few minutes, you can go from wrinkled to ready without adding a menta…" at bounding box center [349, 209] width 101 height 48
click at [362, 180] on strong "GUARANTEED:" at bounding box center [349, 181] width 31 height 6
click at [299, 190] on p "In just a few minutes, you can go from wrinkled to ready without adding a menta…" at bounding box center [349, 209] width 101 height 48
click at [347, 205] on p "In just a few minutes, you can go from wrinkled to ready without adding a menta…" at bounding box center [349, 209] width 101 height 48
click at [348, 205] on p "In just a few minutes, you can go from wrinkled to ready without adding a menta…" at bounding box center [349, 209] width 101 height 48
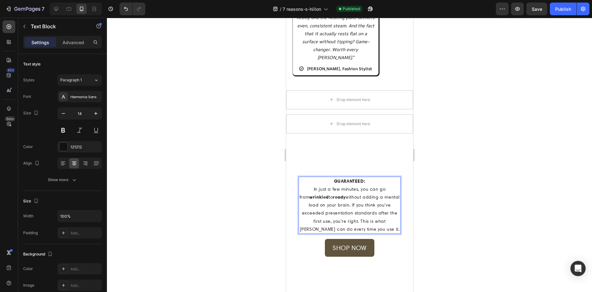
click at [349, 205] on p "In just a few minutes, you can go from wrinkled to ready without adding a menta…" at bounding box center [349, 209] width 101 height 48
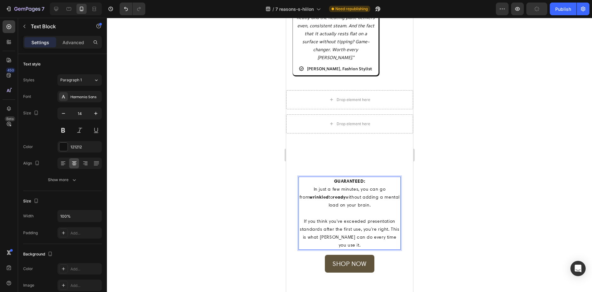
click at [387, 226] on p "If you think you've exceeded presentation standards after the first use, you're…" at bounding box center [349, 233] width 101 height 32
click at [392, 227] on p "If you think you've exceeded presentation standards after the first use, you're…" at bounding box center [349, 233] width 101 height 32
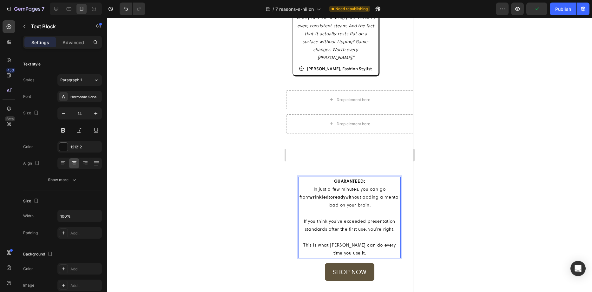
click at [298, 243] on div "GUARANTEED: In just a few minutes, you can go from wrinkled to ready without ad…" at bounding box center [349, 216] width 102 height 81
click at [300, 243] on p "This is what [PERSON_NAME] can do every time you use it." at bounding box center [349, 249] width 101 height 16
click at [334, 241] on p "This is what [PERSON_NAME] can do every time you use it." at bounding box center [349, 249] width 101 height 16
drag, startPoint x: 338, startPoint y: 242, endPoint x: 326, endPoint y: 242, distance: 12.1
click at [326, 242] on p "This is what [PERSON_NAME] can do every time you use it." at bounding box center [349, 249] width 101 height 16
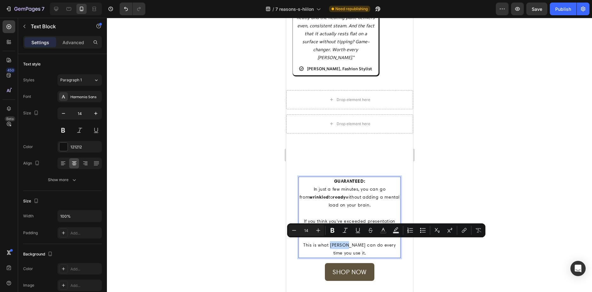
click at [326, 242] on p "This is what [PERSON_NAME] can do every time you use it." at bounding box center [349, 249] width 101 height 16
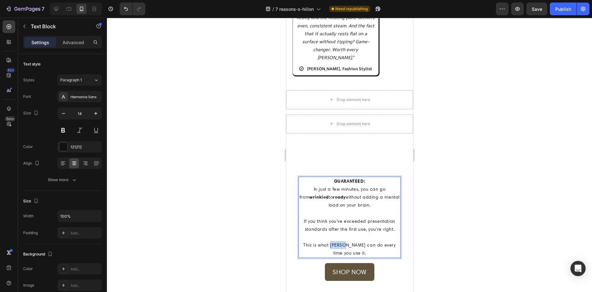
drag, startPoint x: 326, startPoint y: 242, endPoint x: 336, endPoint y: 243, distance: 10.2
click at [336, 243] on p "This is what [PERSON_NAME] can do every time you use it." at bounding box center [349, 249] width 101 height 16
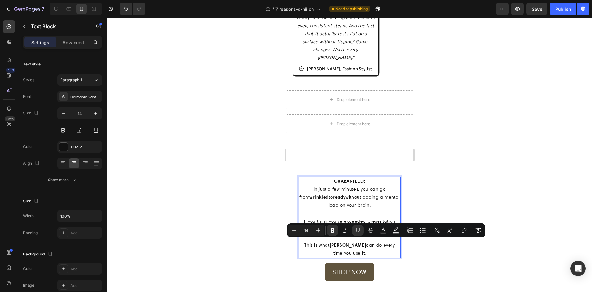
click at [361, 243] on p "This is what [PERSON_NAME] can do every time you use it." at bounding box center [349, 249] width 101 height 16
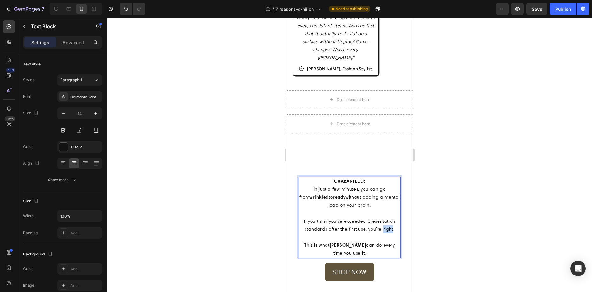
drag, startPoint x: 379, startPoint y: 226, endPoint x: 389, endPoint y: 228, distance: 9.6
click at [389, 228] on p "If you think you've exceeded presentation standards after the first use, you're…" at bounding box center [349, 225] width 101 height 16
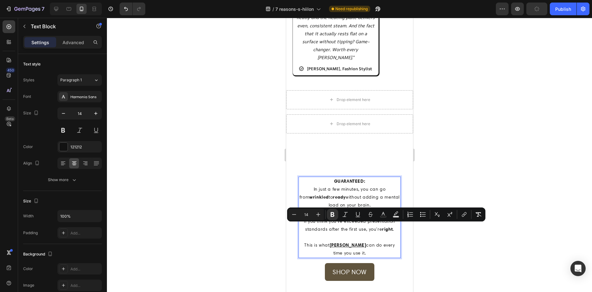
click at [376, 241] on p "This is what [PERSON_NAME] can do every time you use it." at bounding box center [349, 249] width 101 height 16
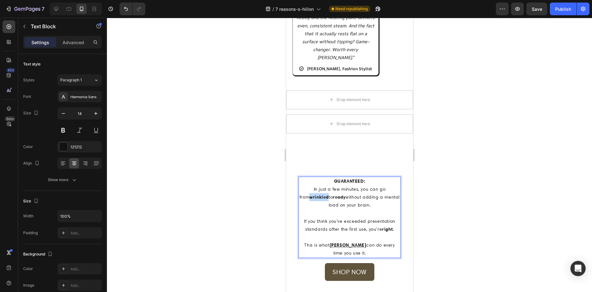
drag, startPoint x: 319, startPoint y: 196, endPoint x: 301, endPoint y: 195, distance: 18.7
click at [301, 195] on p "In just a few minutes, you can go from wrinkled to ready without adding a menta…" at bounding box center [349, 197] width 101 height 24
click at [336, 196] on strong "ready" at bounding box center [338, 197] width 13 height 6
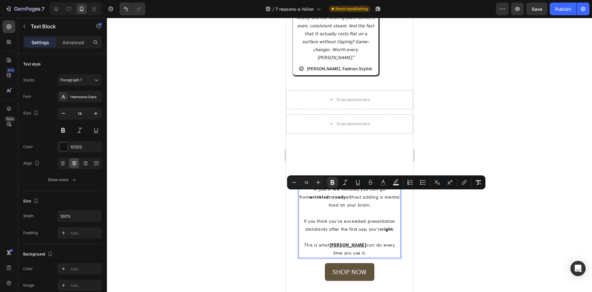
drag, startPoint x: 333, startPoint y: 195, endPoint x: 328, endPoint y: 195, distance: 5.7
click at [332, 195] on strong "ready" at bounding box center [338, 197] width 13 height 6
click at [325, 195] on p "In just a few minutes, you can go from wrinkled to ready without adding a menta…" at bounding box center [349, 197] width 101 height 24
drag, startPoint x: 326, startPoint y: 195, endPoint x: 339, endPoint y: 195, distance: 12.7
click at [339, 195] on strong "ready" at bounding box center [338, 197] width 13 height 6
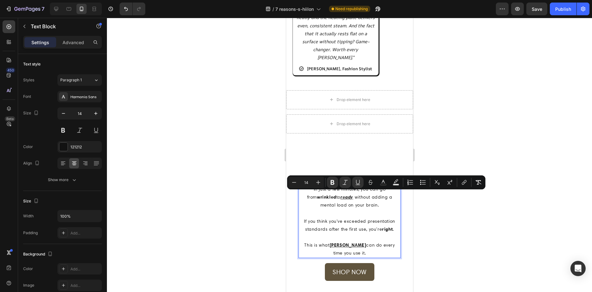
click at [318, 201] on p "In just a few minutes, you can go from wrinkled to ready without adding a menta…" at bounding box center [349, 197] width 101 height 24
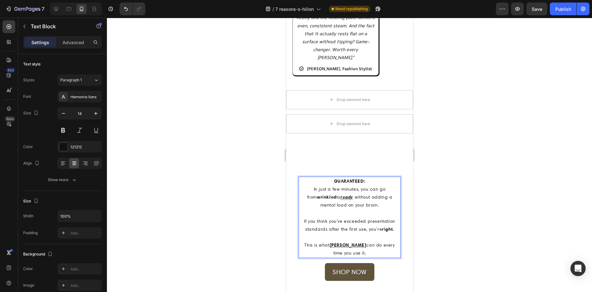
drag, startPoint x: 312, startPoint y: 194, endPoint x: 303, endPoint y: 195, distance: 9.6
click at [303, 195] on p "In just a few minutes, you can go from wrinkled to ready without adding a menta…" at bounding box center [349, 197] width 101 height 24
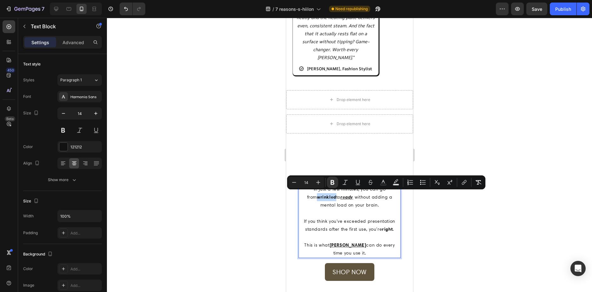
drag, startPoint x: 301, startPoint y: 195, endPoint x: 319, endPoint y: 195, distance: 17.8
click at [319, 195] on strong "wrinkled" at bounding box center [326, 197] width 19 height 6
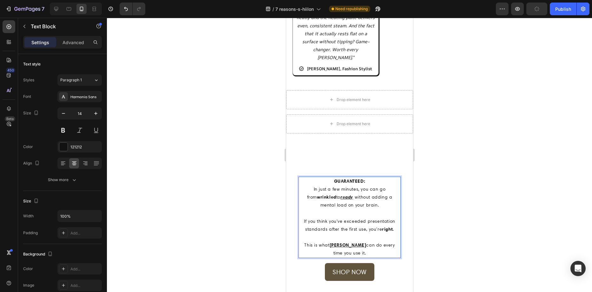
click at [379, 210] on p "Rich Text Editor. Editing area: main" at bounding box center [349, 213] width 101 height 8
click at [351, 250] on p "This is what [PERSON_NAME] can do every time you use it." at bounding box center [349, 249] width 101 height 16
click at [383, 241] on p "This is what [PERSON_NAME] can do every time you use it." at bounding box center [349, 249] width 101 height 16
click at [362, 248] on p "This is what [PERSON_NAME] can do every time you use it." at bounding box center [349, 249] width 101 height 16
click at [299, 209] on p "Rich Text Editor. Editing area: main" at bounding box center [349, 213] width 101 height 8
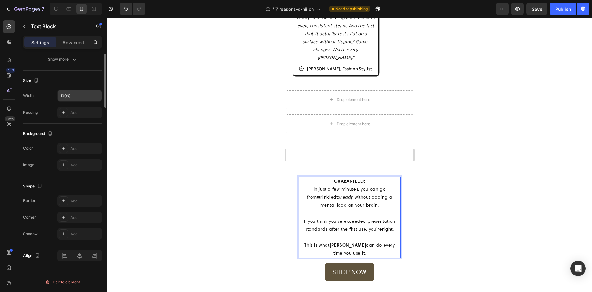
scroll to position [0, 0]
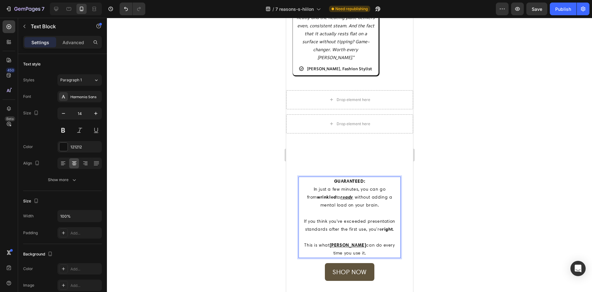
click at [245, 206] on div at bounding box center [349, 155] width 485 height 274
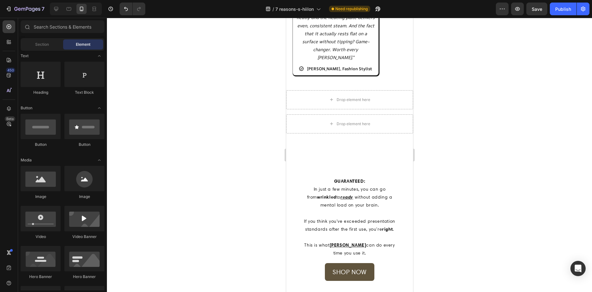
click at [339, 185] on p "In just a few minutes, you can go from wrinkled to ready without adding a menta…" at bounding box center [349, 197] width 101 height 24
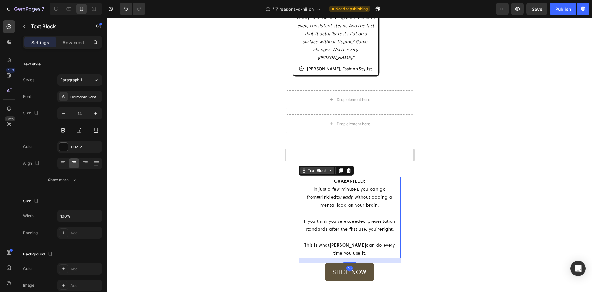
click at [313, 170] on div "Text Block" at bounding box center [317, 170] width 22 height 6
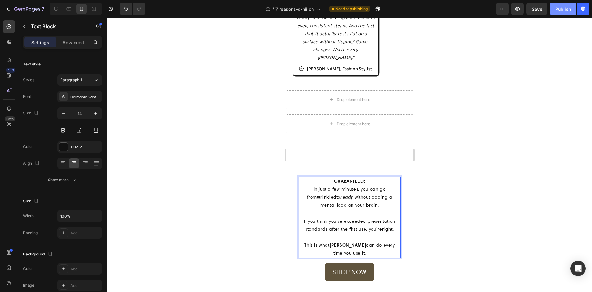
click at [568, 11] on div "Publish" at bounding box center [563, 9] width 16 height 7
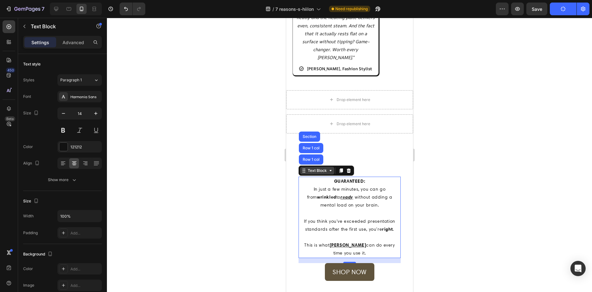
click at [331, 168] on icon at bounding box center [330, 170] width 5 height 5
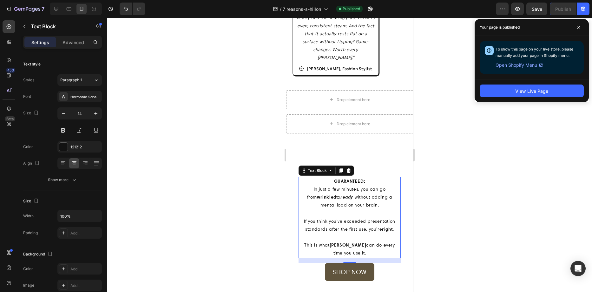
click at [82, 36] on div "Settings Advanced" at bounding box center [62, 42] width 79 height 13
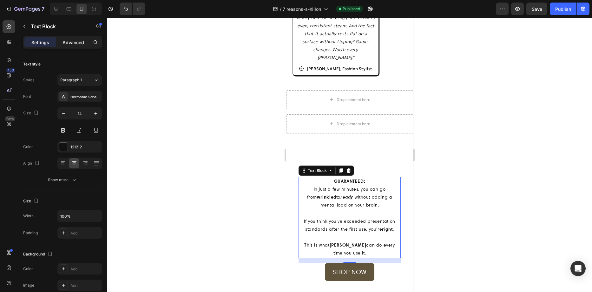
click at [82, 41] on p "Advanced" at bounding box center [73, 42] width 22 height 7
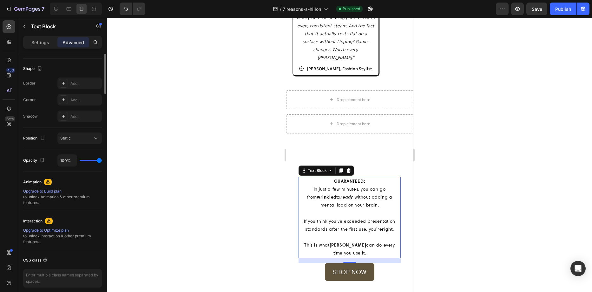
scroll to position [32, 0]
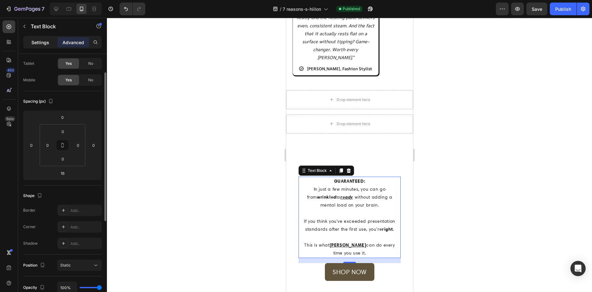
click at [46, 41] on p "Settings" at bounding box center [40, 42] width 18 height 7
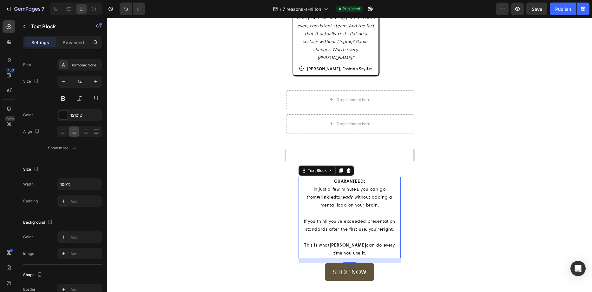
click at [245, 152] on div at bounding box center [349, 155] width 485 height 274
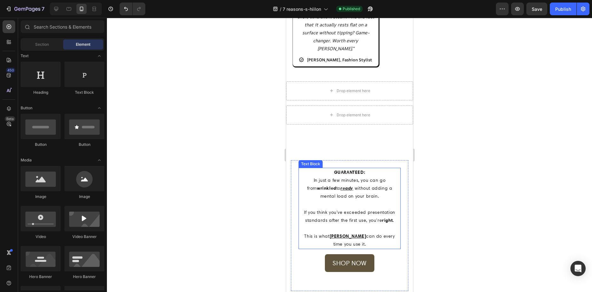
scroll to position [2302, 0]
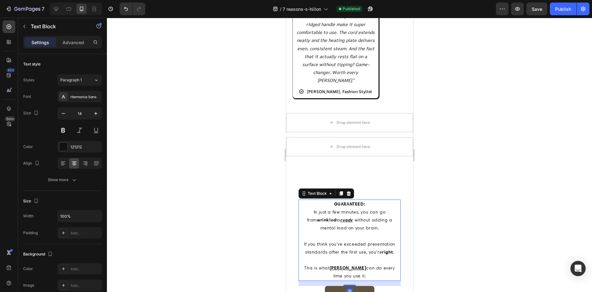
click at [357, 268] on p "This is what [PERSON_NAME] can do every time you use it." at bounding box center [349, 272] width 101 height 16
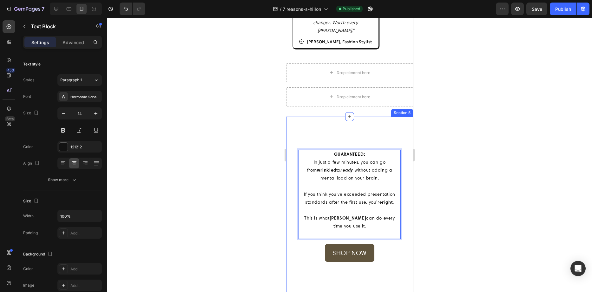
scroll to position [2429, 0]
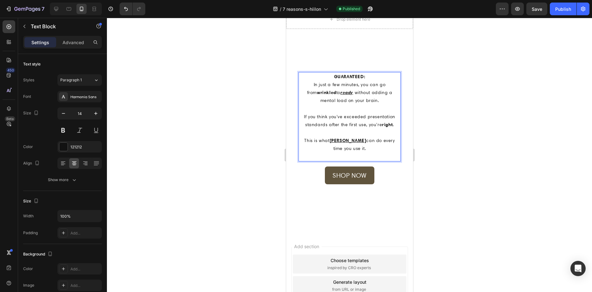
click at [501, 168] on div at bounding box center [349, 155] width 485 height 274
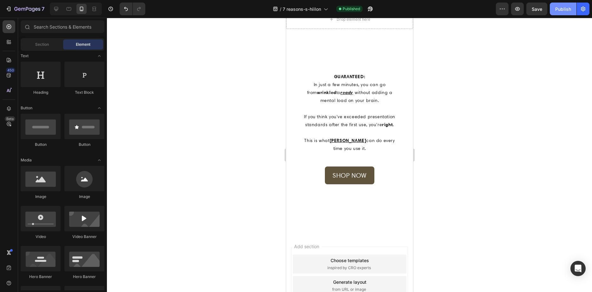
click at [562, 8] on div "Publish" at bounding box center [563, 9] width 16 height 7
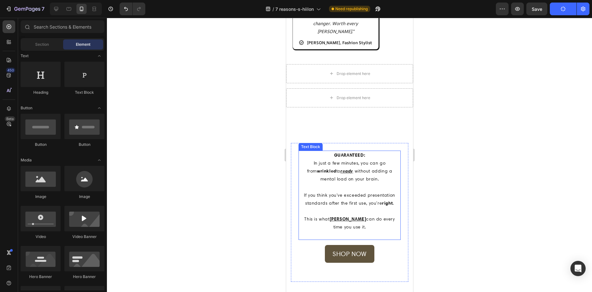
scroll to position [2351, 0]
click at [332, 209] on p at bounding box center [349, 211] width 101 height 8
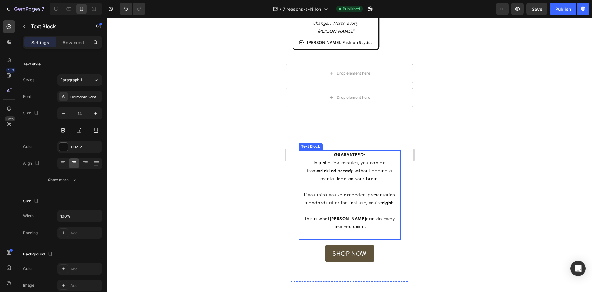
click at [332, 209] on p at bounding box center [349, 211] width 101 height 8
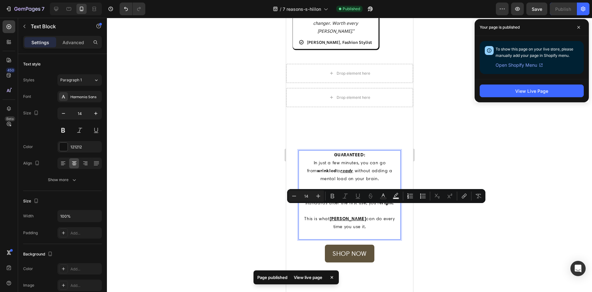
click at [317, 184] on p "Rich Text Editor. Editing area: main" at bounding box center [349, 186] width 101 height 8
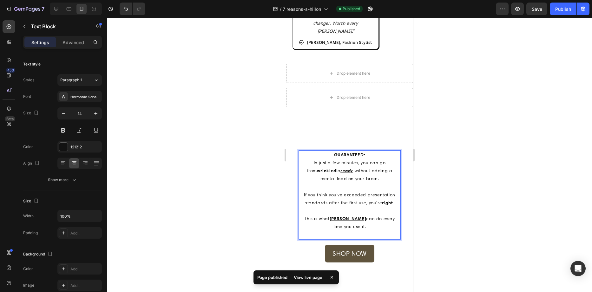
click at [303, 191] on p "If you think you've exceeded presentation standards after the first use, you're…" at bounding box center [349, 199] width 101 height 16
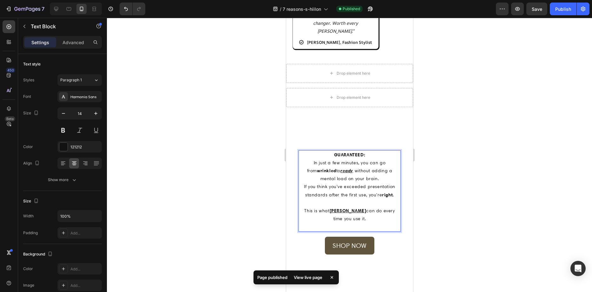
click at [301, 209] on p "This is what [PERSON_NAME] can do every time you use it." at bounding box center [349, 215] width 101 height 16
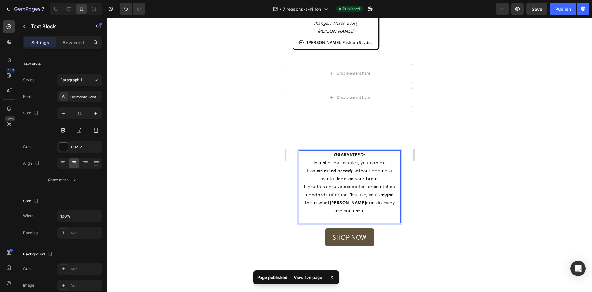
click at [374, 208] on p "This is what [PERSON_NAME] can do every time you use it." at bounding box center [349, 207] width 101 height 16
click at [372, 176] on p "In just a few minutes, you can go from wrinkled to ready without adding a menta…" at bounding box center [349, 171] width 101 height 24
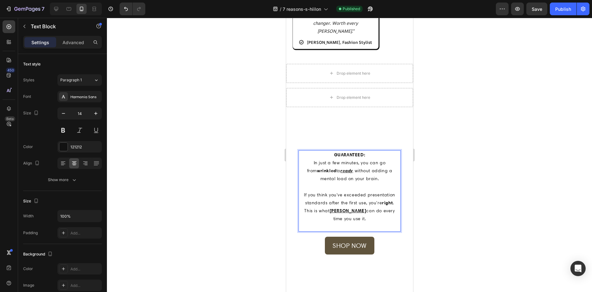
click at [382, 193] on p "If you think you've exceeded presentation standards after the first use, you're…" at bounding box center [349, 199] width 101 height 16
click at [391, 201] on p "If you think you've exceeded presentation standards after the first use, you're…" at bounding box center [349, 199] width 101 height 16
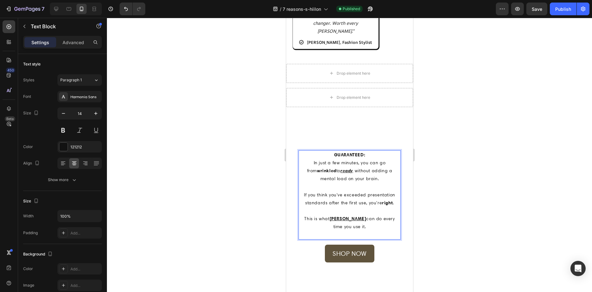
drag, startPoint x: 340, startPoint y: 187, endPoint x: 322, endPoint y: 185, distance: 18.5
click at [322, 185] on p "Rich Text Editor. Editing area: main" at bounding box center [349, 186] width 101 height 8
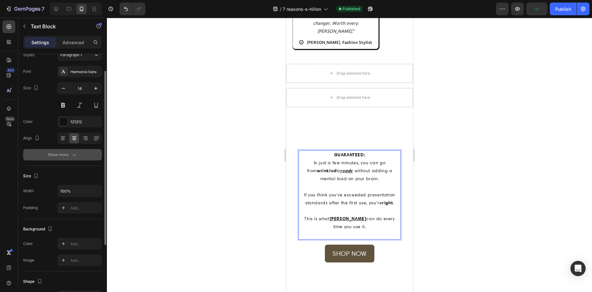
scroll to position [0, 0]
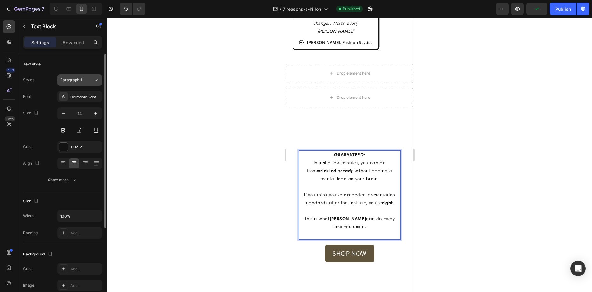
click at [96, 82] on icon at bounding box center [96, 80] width 5 height 6
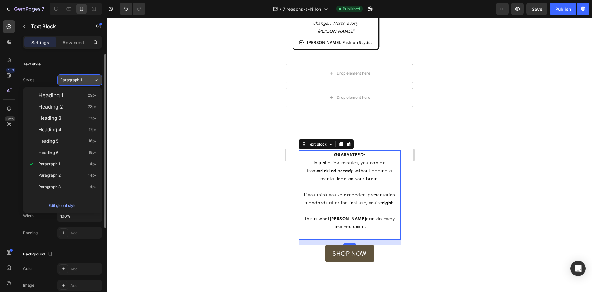
click at [96, 82] on icon at bounding box center [96, 80] width 5 height 6
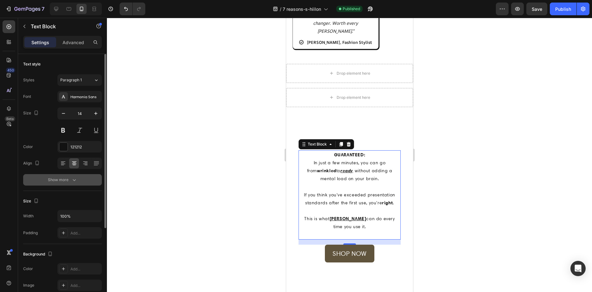
click at [70, 181] on div "Show more" at bounding box center [63, 179] width 30 height 6
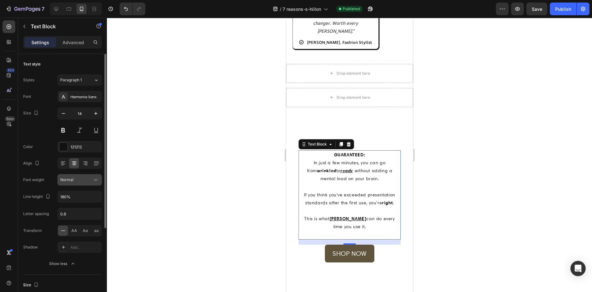
click at [91, 180] on div "Normal" at bounding box center [76, 180] width 32 height 6
click at [94, 180] on icon at bounding box center [96, 179] width 6 height 6
click at [96, 196] on icon "button" at bounding box center [96, 197] width 3 height 2
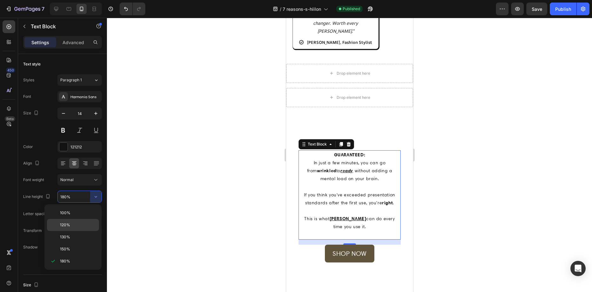
click at [78, 227] on p "120%" at bounding box center [78, 225] width 36 height 6
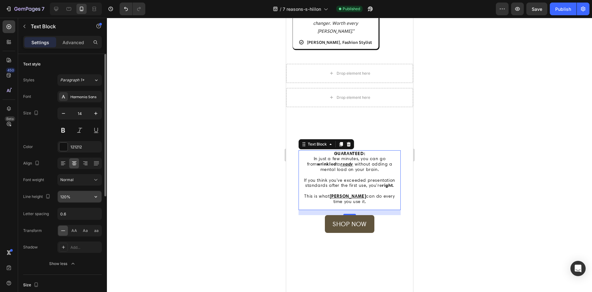
click at [99, 194] on button "button" at bounding box center [95, 196] width 11 height 11
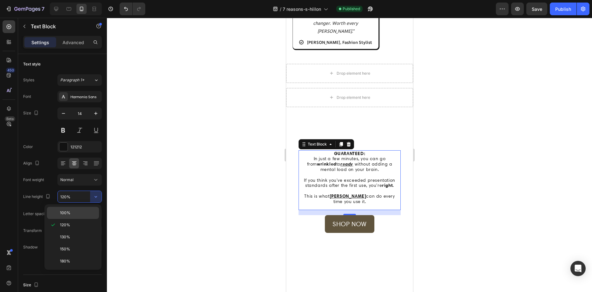
click at [84, 210] on p "100%" at bounding box center [78, 213] width 36 height 6
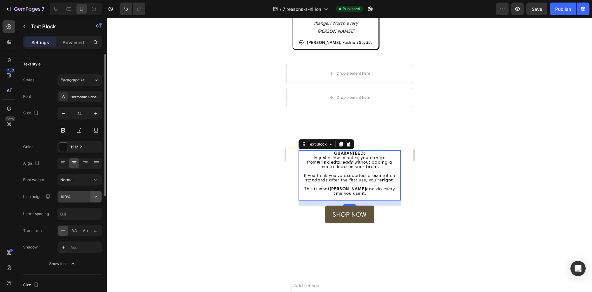
click at [95, 193] on button "button" at bounding box center [95, 196] width 11 height 11
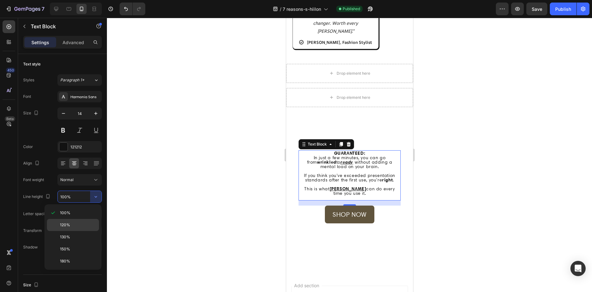
click at [84, 225] on p "120%" at bounding box center [78, 225] width 36 height 6
type input "120%"
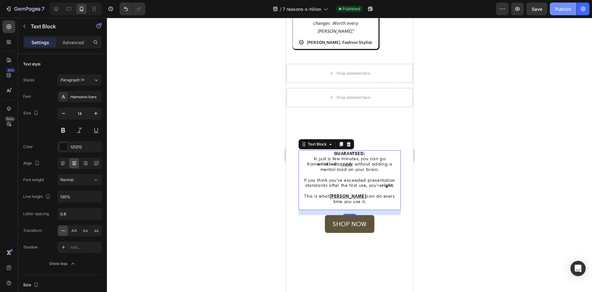
click at [569, 9] on div "Publish" at bounding box center [563, 9] width 16 height 7
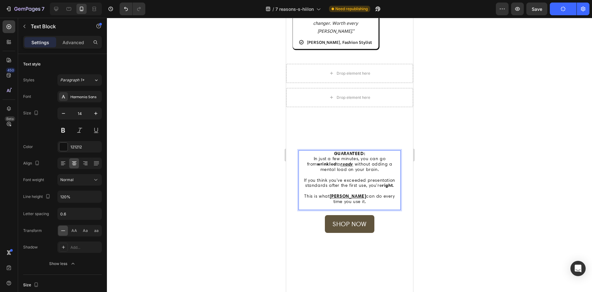
click at [221, 197] on div at bounding box center [349, 155] width 485 height 274
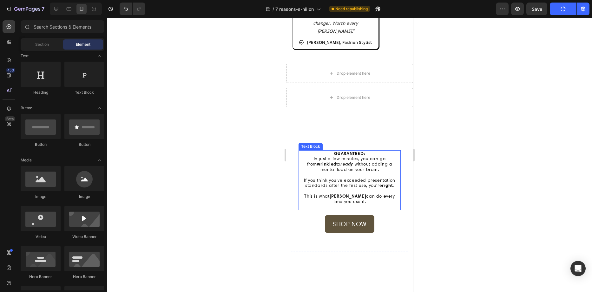
click at [364, 151] on p "GUARANTEED:" at bounding box center [349, 153] width 101 height 5
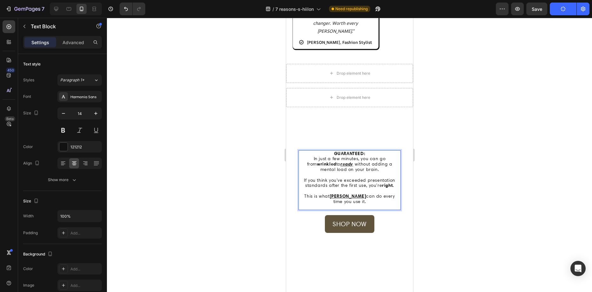
click at [360, 151] on strong "GUARANTEED:" at bounding box center [349, 153] width 31 height 6
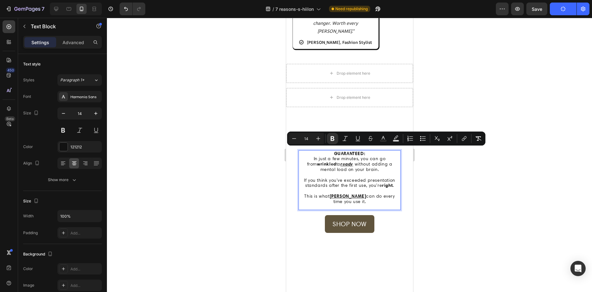
click at [365, 151] on p "GUARANTEED:" at bounding box center [349, 153] width 101 height 5
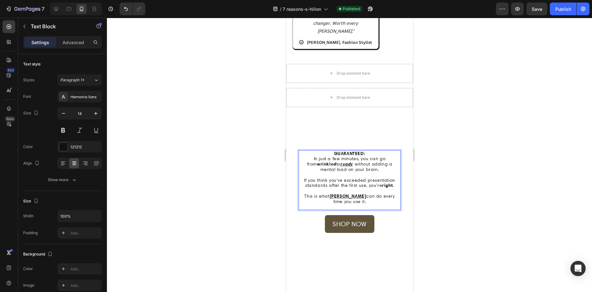
drag, startPoint x: 350, startPoint y: 152, endPoint x: 327, endPoint y: 151, distance: 22.9
click at [327, 151] on p "GUARANTEED:" at bounding box center [349, 153] width 101 height 5
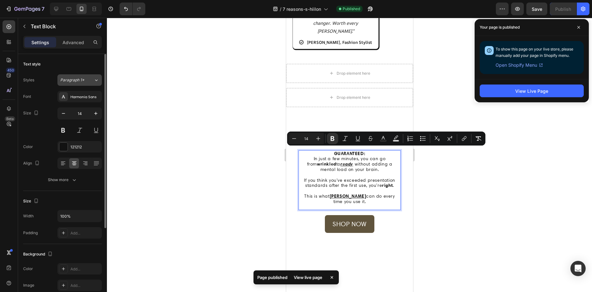
click at [98, 84] on button "Paragraph 1*" at bounding box center [79, 79] width 44 height 11
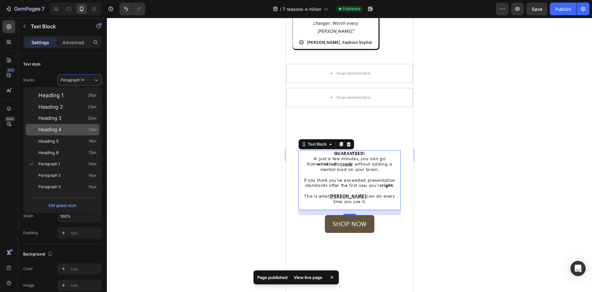
click at [80, 127] on div "Heading 4 17px" at bounding box center [67, 129] width 58 height 6
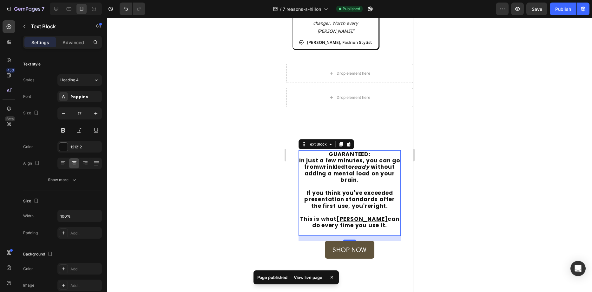
type input "14"
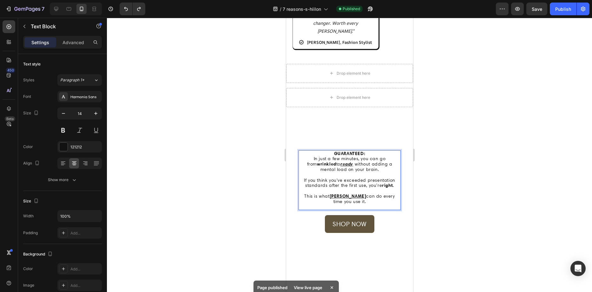
drag, startPoint x: 367, startPoint y: 151, endPoint x: 333, endPoint y: 148, distance: 34.0
click at [342, 151] on p "GUARANTEED:" at bounding box center [349, 153] width 101 height 5
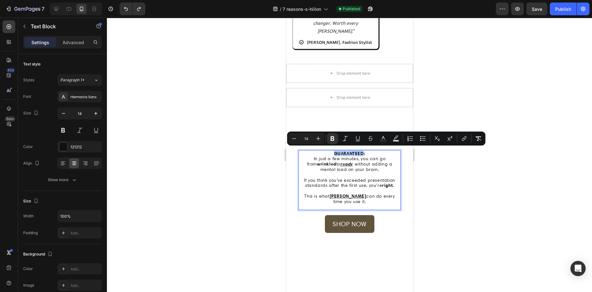
drag, startPoint x: 330, startPoint y: 150, endPoint x: 360, endPoint y: 150, distance: 30.1
click at [361, 150] on strong "GUARANTEED:" at bounding box center [349, 153] width 31 height 6
click at [321, 137] on button "Plus" at bounding box center [317, 138] width 11 height 11
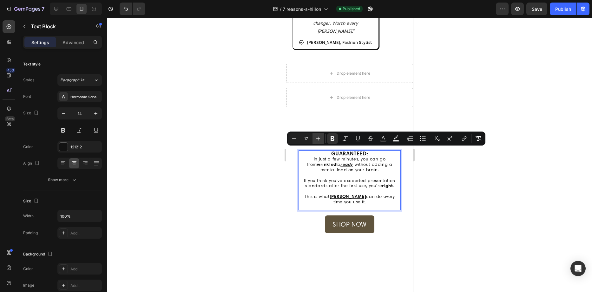
click at [321, 137] on button "Plus" at bounding box center [317, 138] width 11 height 11
type input "21"
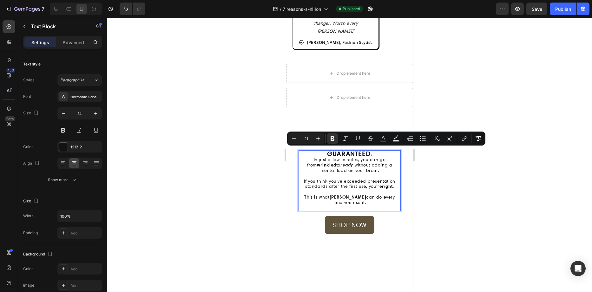
click at [511, 102] on div at bounding box center [349, 155] width 485 height 274
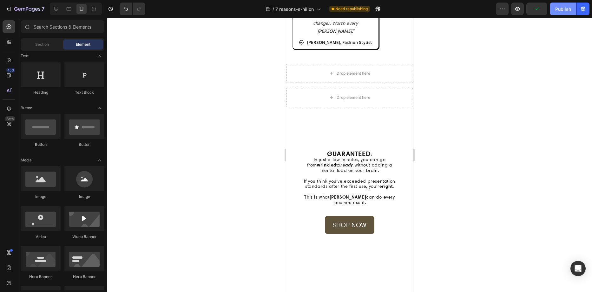
click at [566, 6] on div "Publish" at bounding box center [563, 9] width 16 height 7
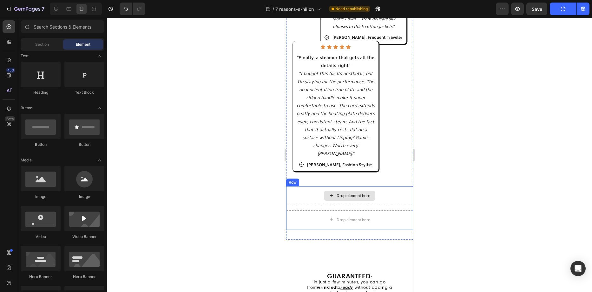
scroll to position [2224, 0]
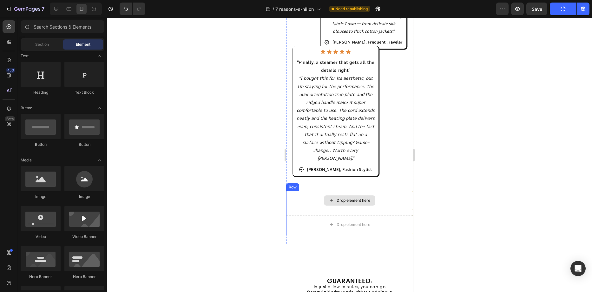
click at [401, 191] on div "Drop element here" at bounding box center [349, 200] width 127 height 19
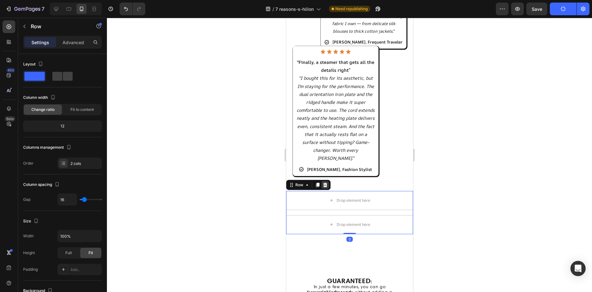
click at [324, 182] on icon at bounding box center [324, 184] width 5 height 5
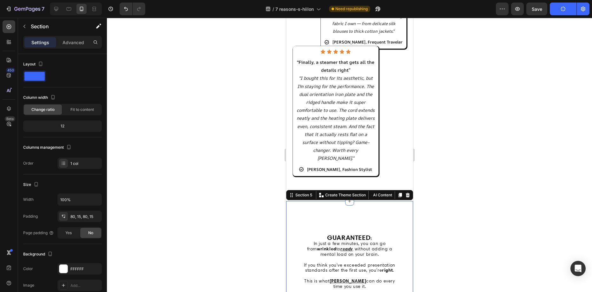
click at [336, 203] on div "GUARANTEED : In just a few minutes, you can go from wrinkled to ready without a…" at bounding box center [349, 284] width 127 height 166
click at [493, 215] on div at bounding box center [349, 155] width 485 height 274
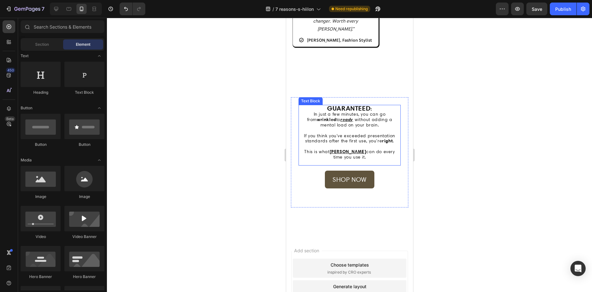
scroll to position [2092, 0]
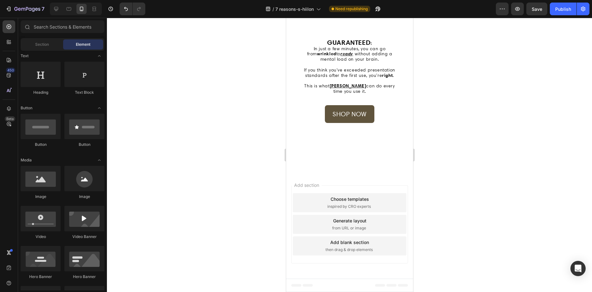
click at [516, 188] on div at bounding box center [349, 155] width 485 height 274
click at [186, 134] on div at bounding box center [349, 155] width 485 height 274
click at [504, 63] on div at bounding box center [349, 155] width 485 height 274
